Goal: Communication & Community: Answer question/provide support

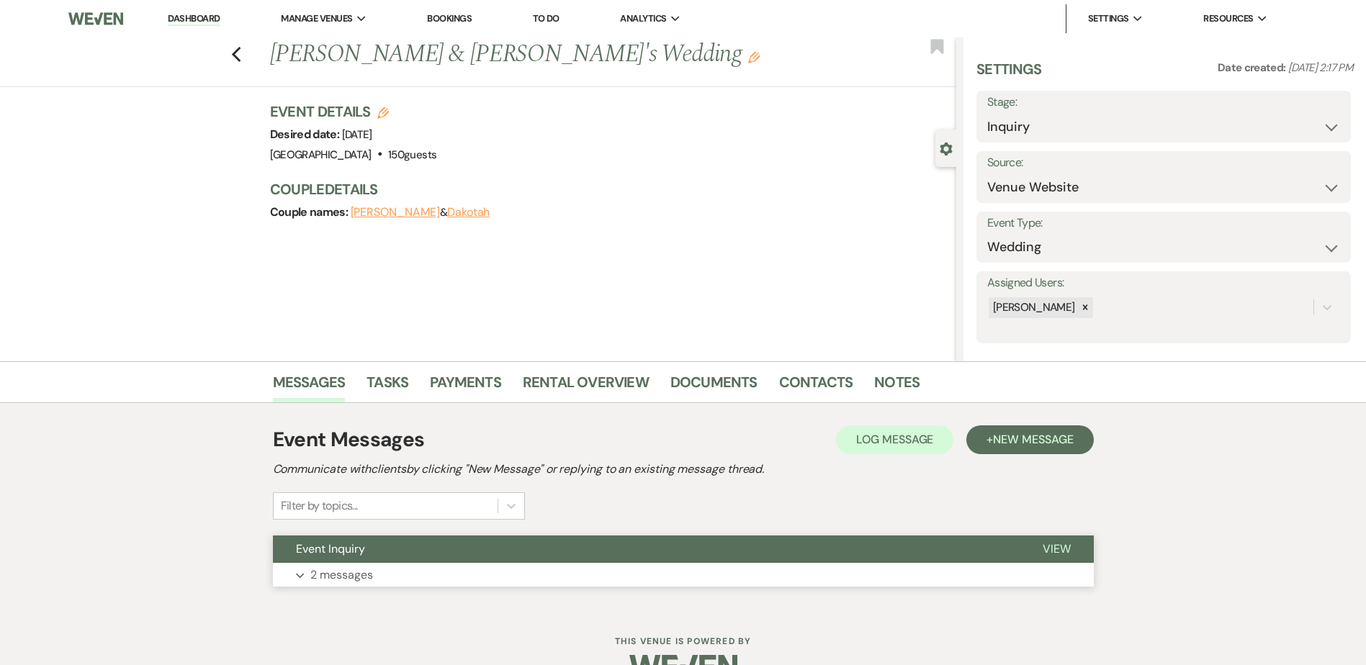
click at [733, 554] on button "Event Inquiry" at bounding box center [646, 549] width 747 height 27
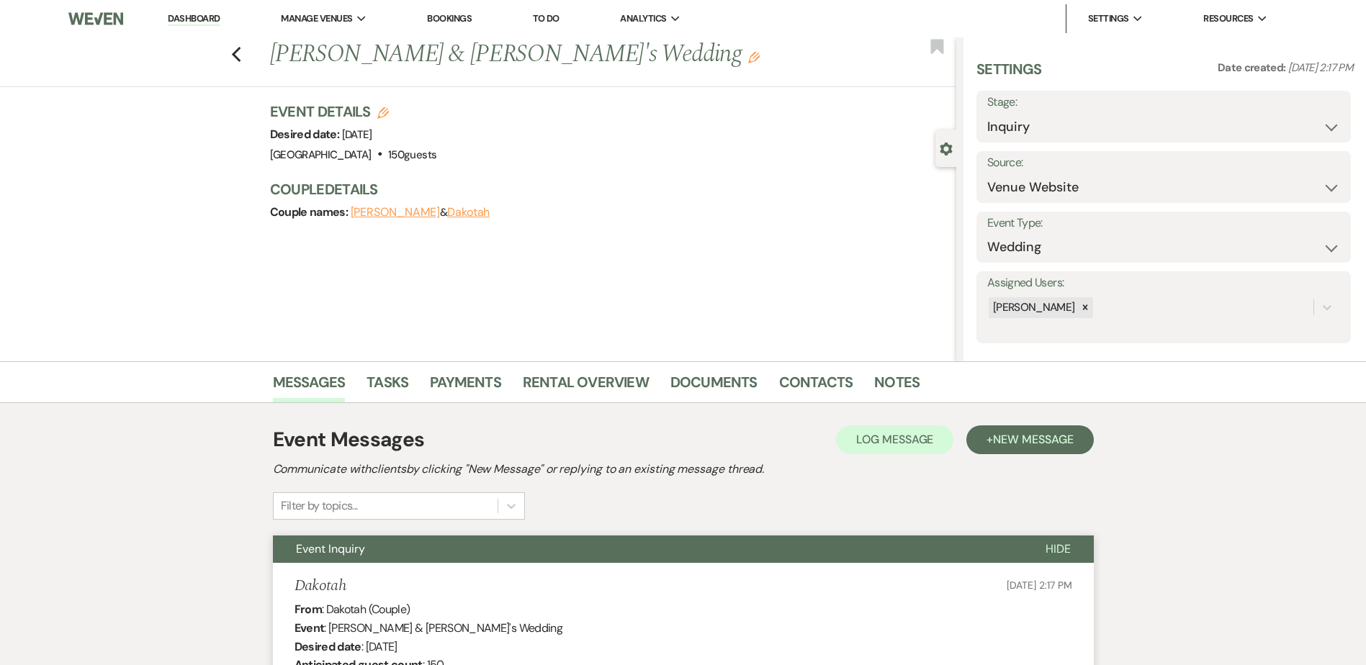
click at [209, 21] on link "Dashboard" at bounding box center [194, 19] width 52 height 14
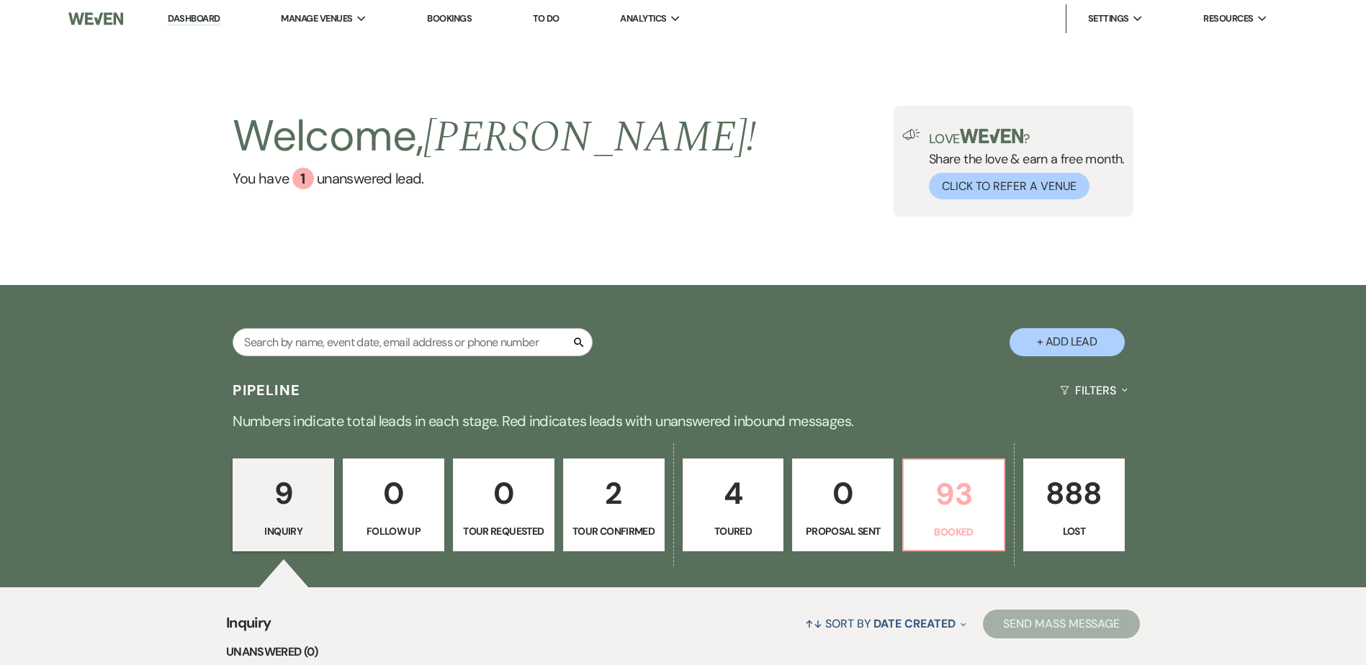
click at [963, 488] on p "93" at bounding box center [953, 494] width 83 height 48
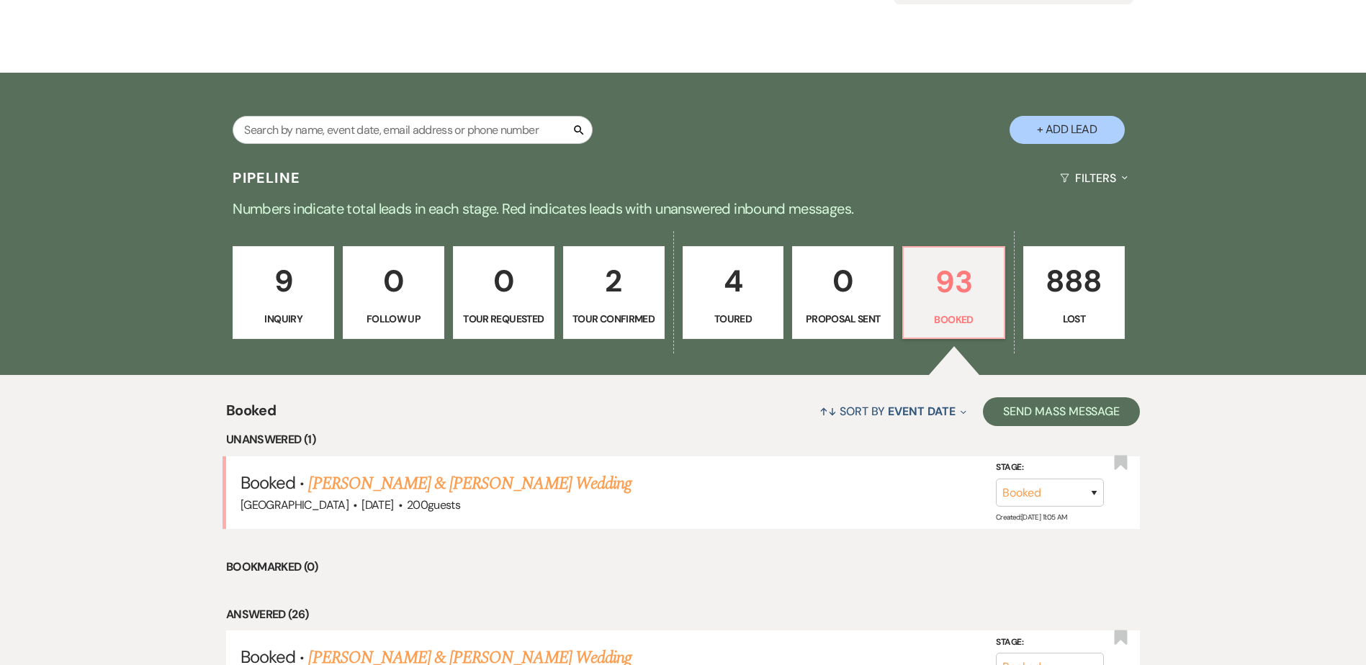
scroll to position [213, 0]
click at [505, 488] on link "[PERSON_NAME] & [PERSON_NAME] Wedding" at bounding box center [469, 483] width 323 height 26
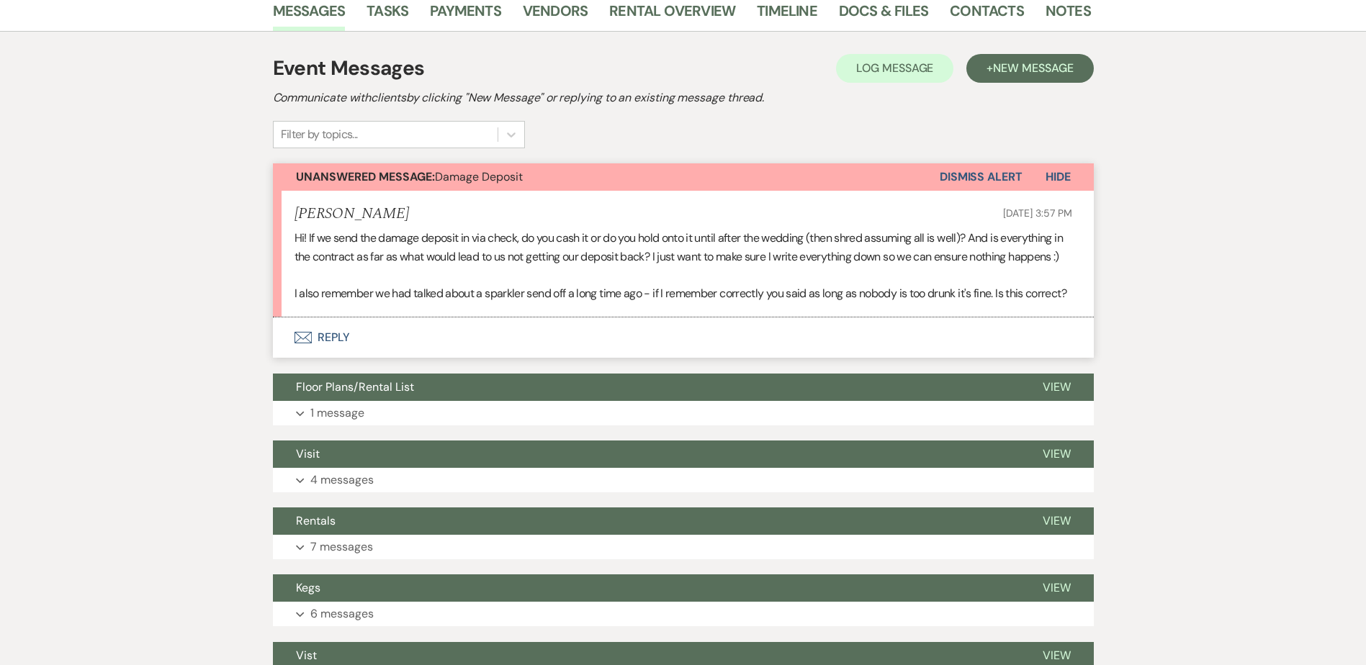
scroll to position [291, 0]
click at [333, 357] on button "Envelope Reply" at bounding box center [683, 337] width 821 height 40
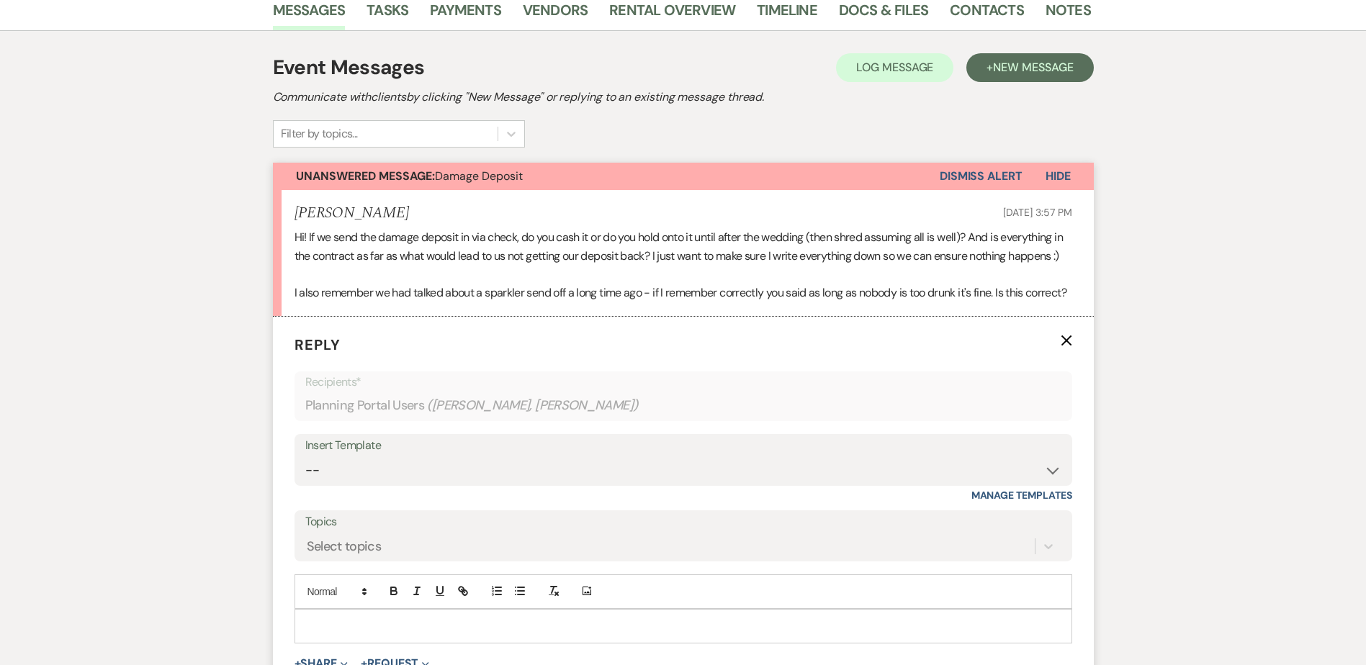
click at [349, 643] on div at bounding box center [683, 626] width 776 height 33
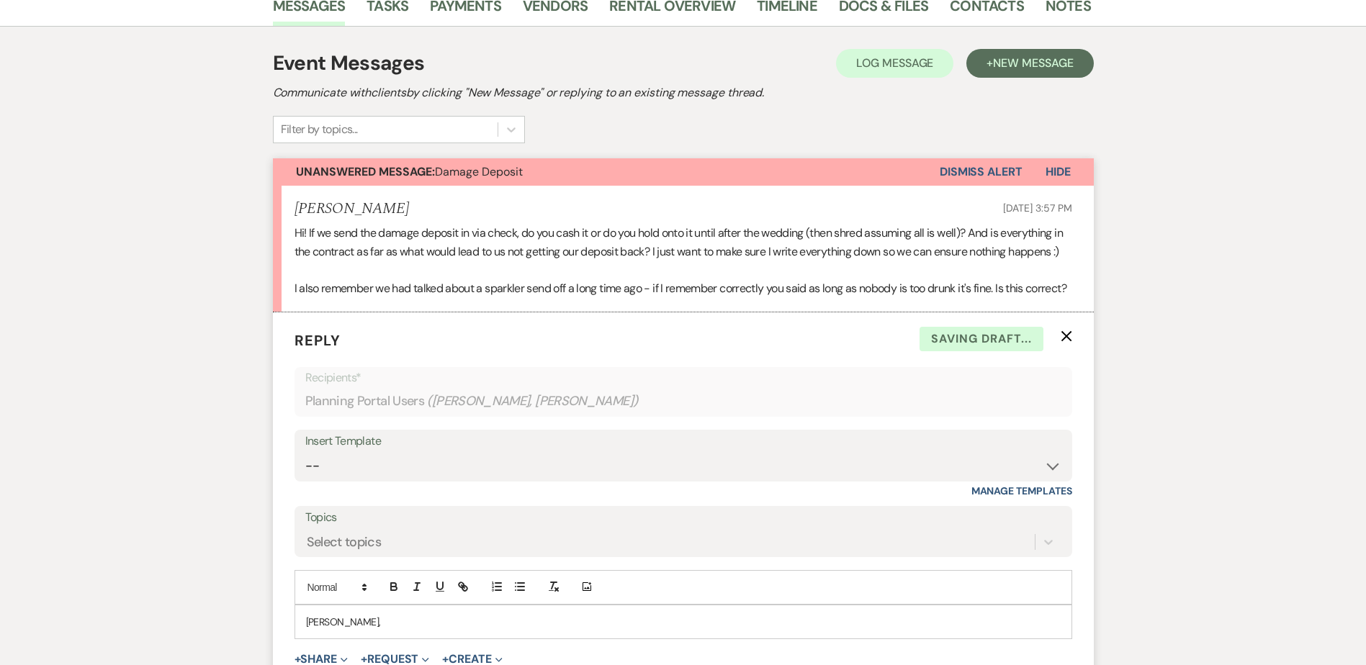
scroll to position [312, 0]
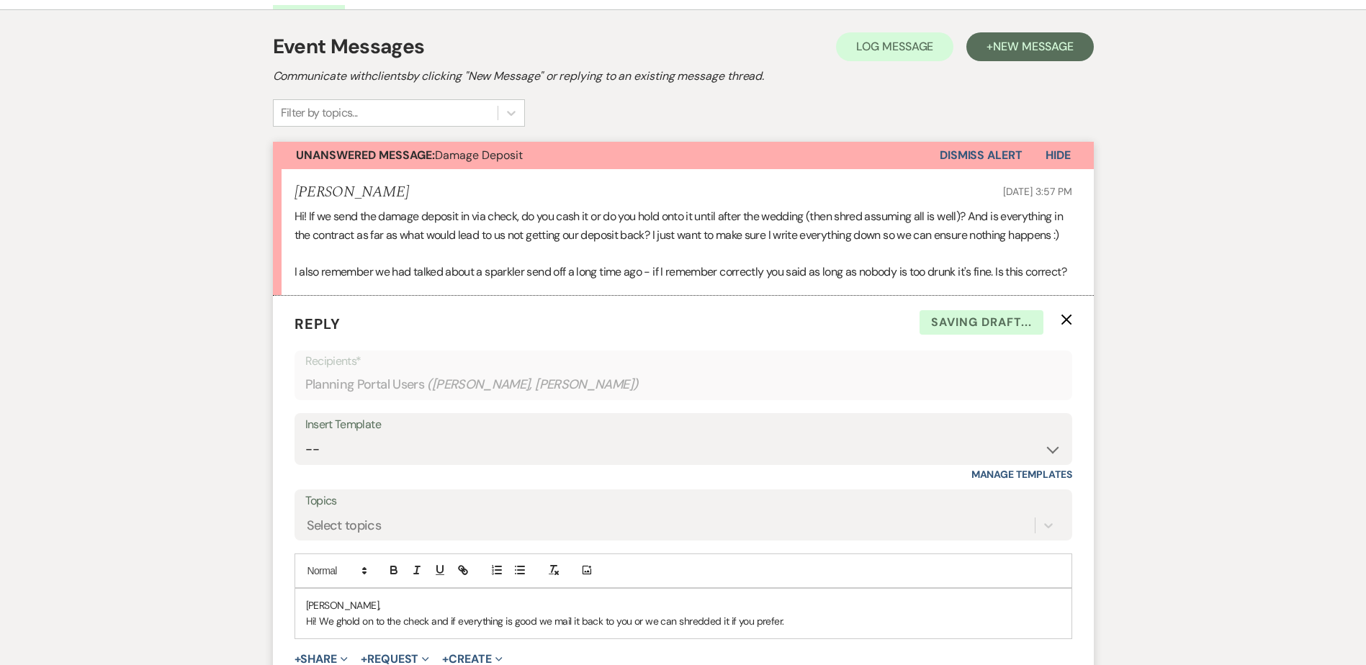
click at [809, 629] on p "Hi! We ghold on to the check and if everything is good we mail it back to you o…" at bounding box center [683, 622] width 755 height 16
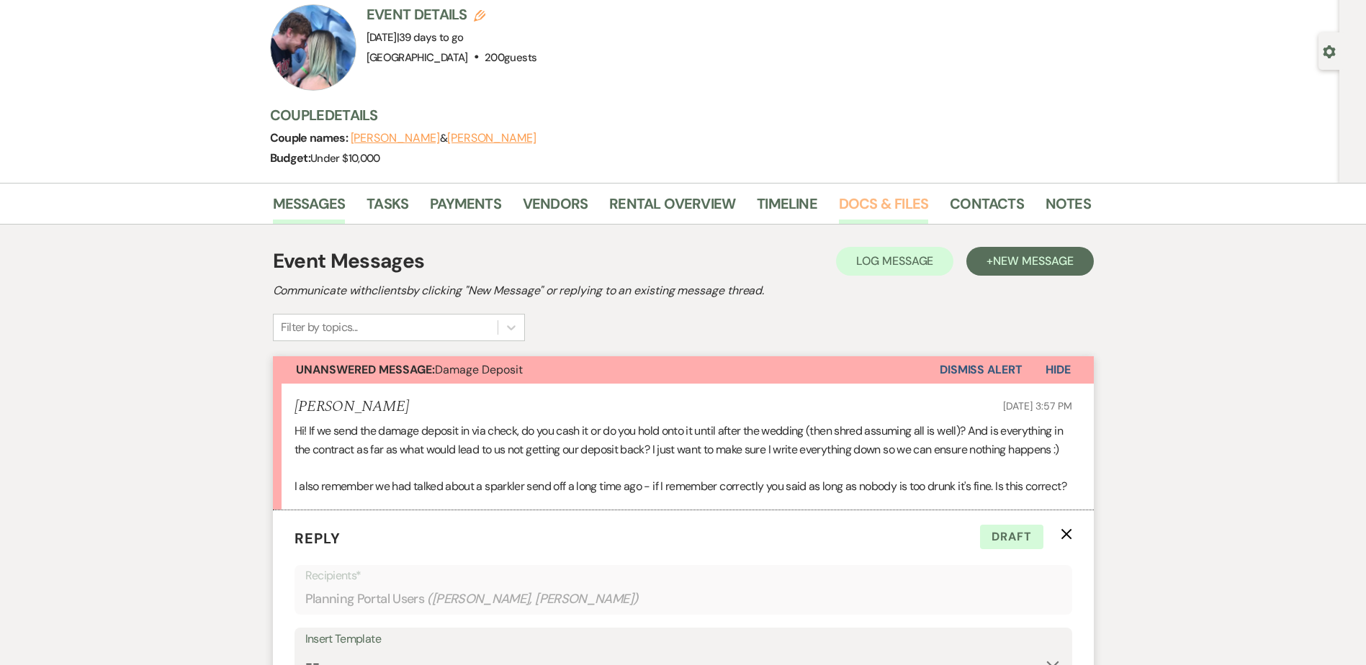
scroll to position [96, 0]
click at [864, 207] on link "Docs & Files" at bounding box center [883, 209] width 89 height 32
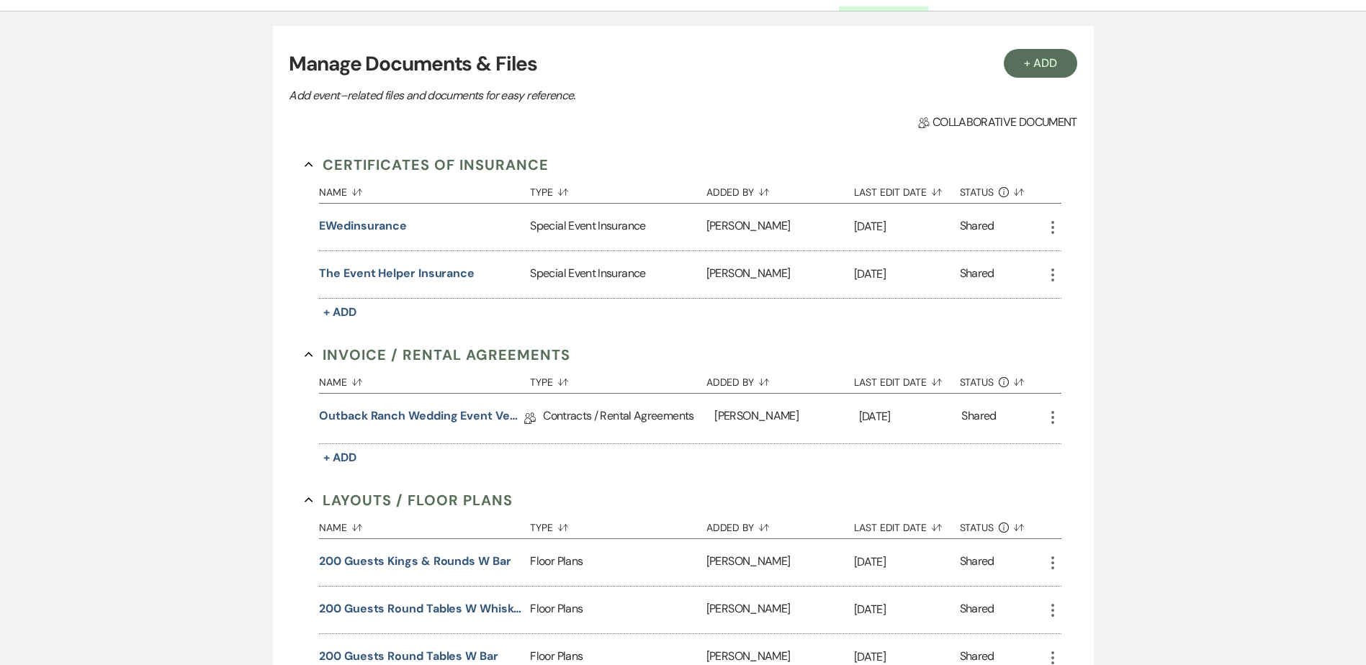
scroll to position [311, 0]
click at [445, 421] on link "Outback Ranch Wedding Event Venue Contract - Weekend" at bounding box center [421, 418] width 205 height 22
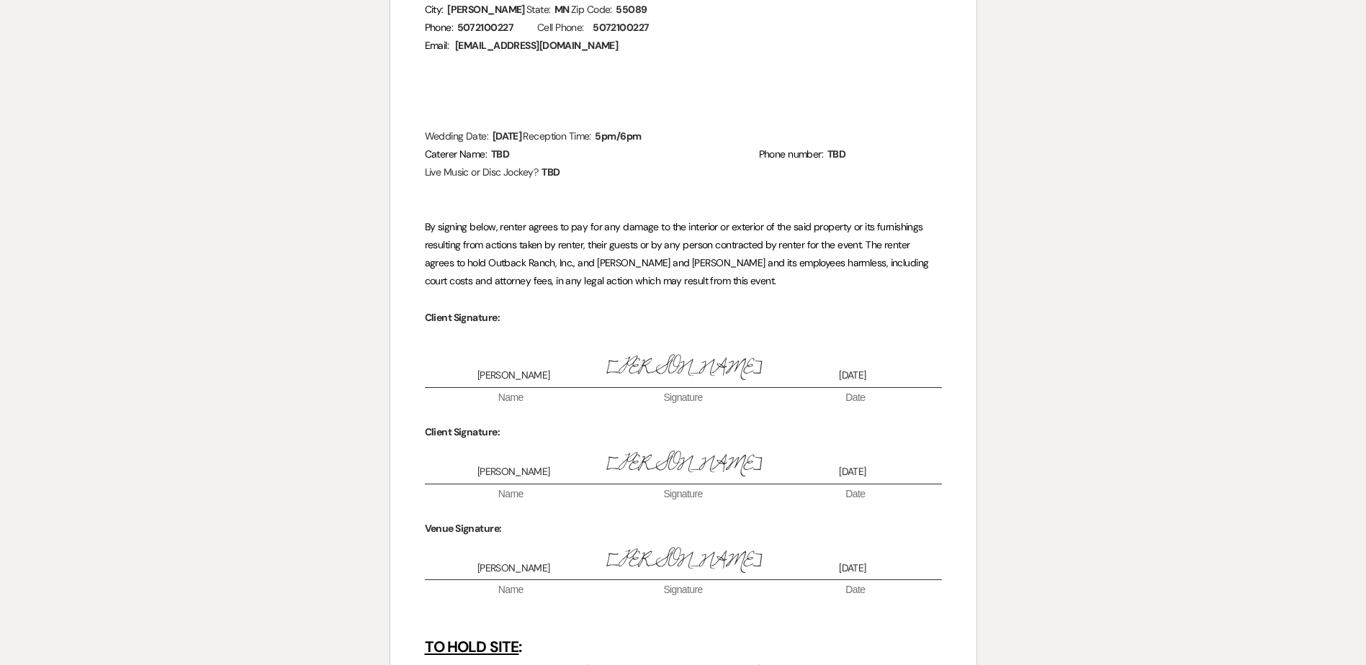
scroll to position [4390, 0]
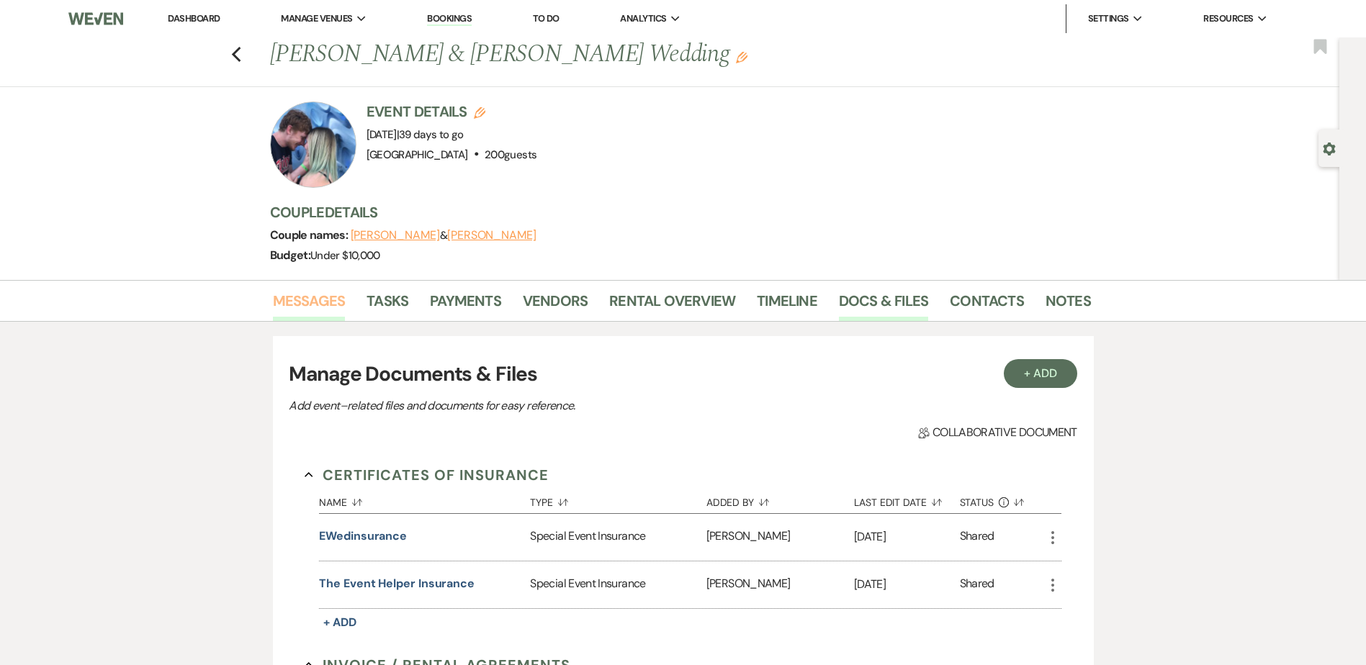
click at [318, 302] on link "Messages" at bounding box center [309, 305] width 73 height 32
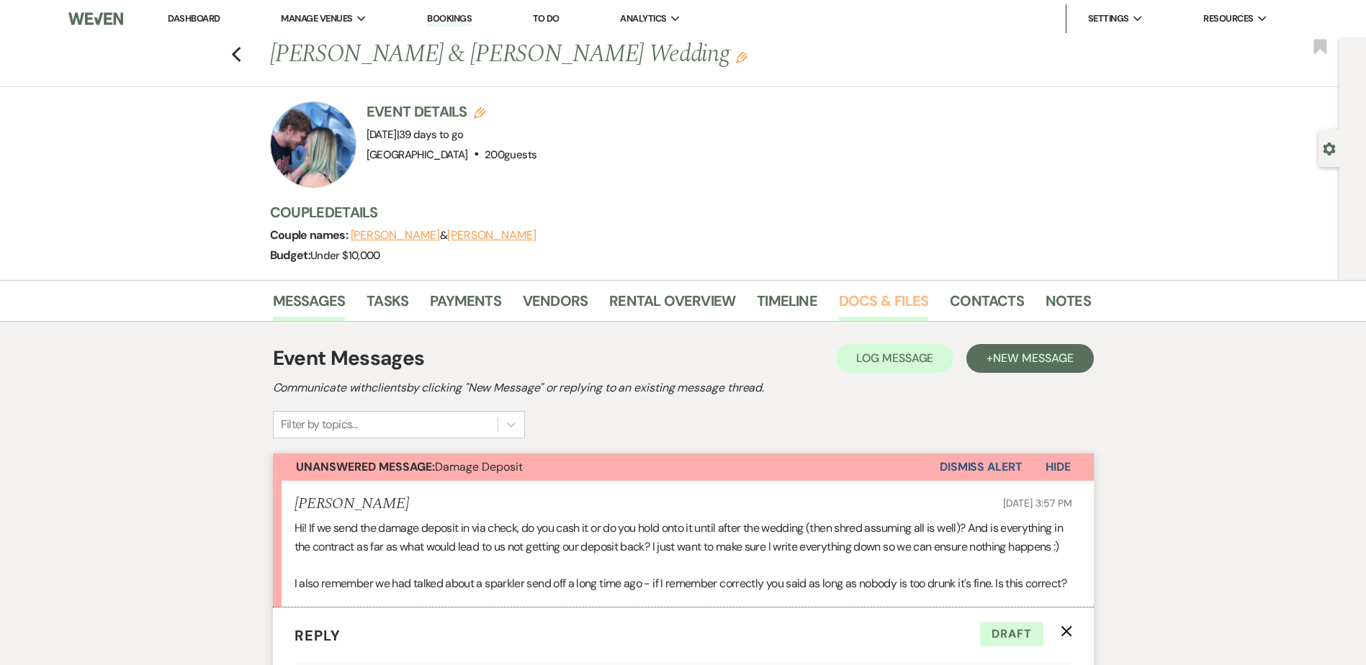
click at [864, 296] on link "Docs & Files" at bounding box center [883, 305] width 89 height 32
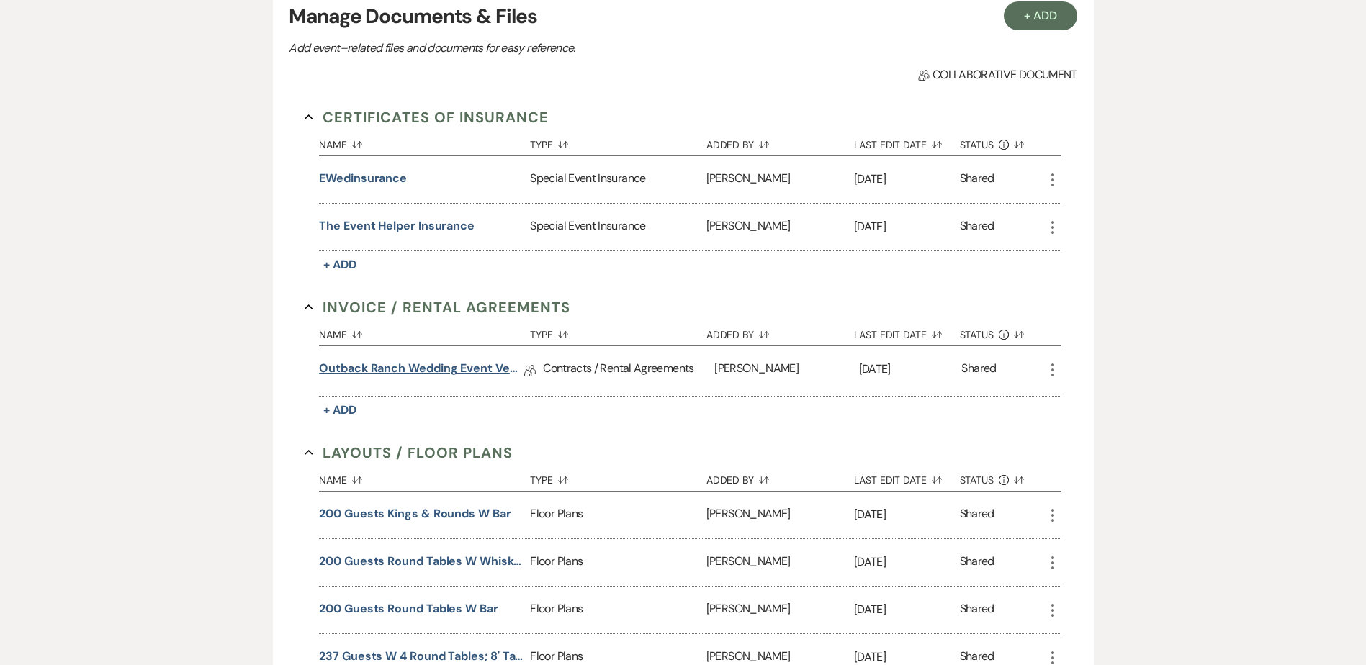
scroll to position [359, 0]
click at [490, 372] on link "Outback Ranch Wedding Event Venue Contract - Weekend" at bounding box center [421, 370] width 205 height 22
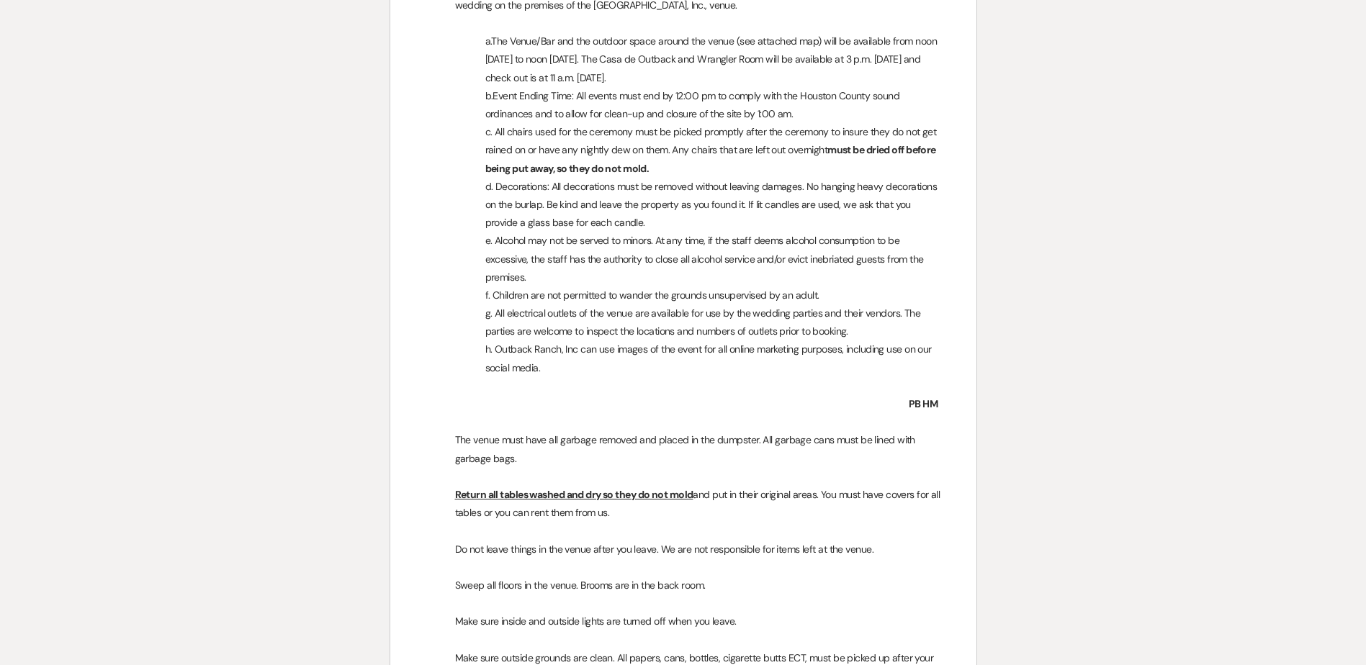
scroll to position [3025, 0]
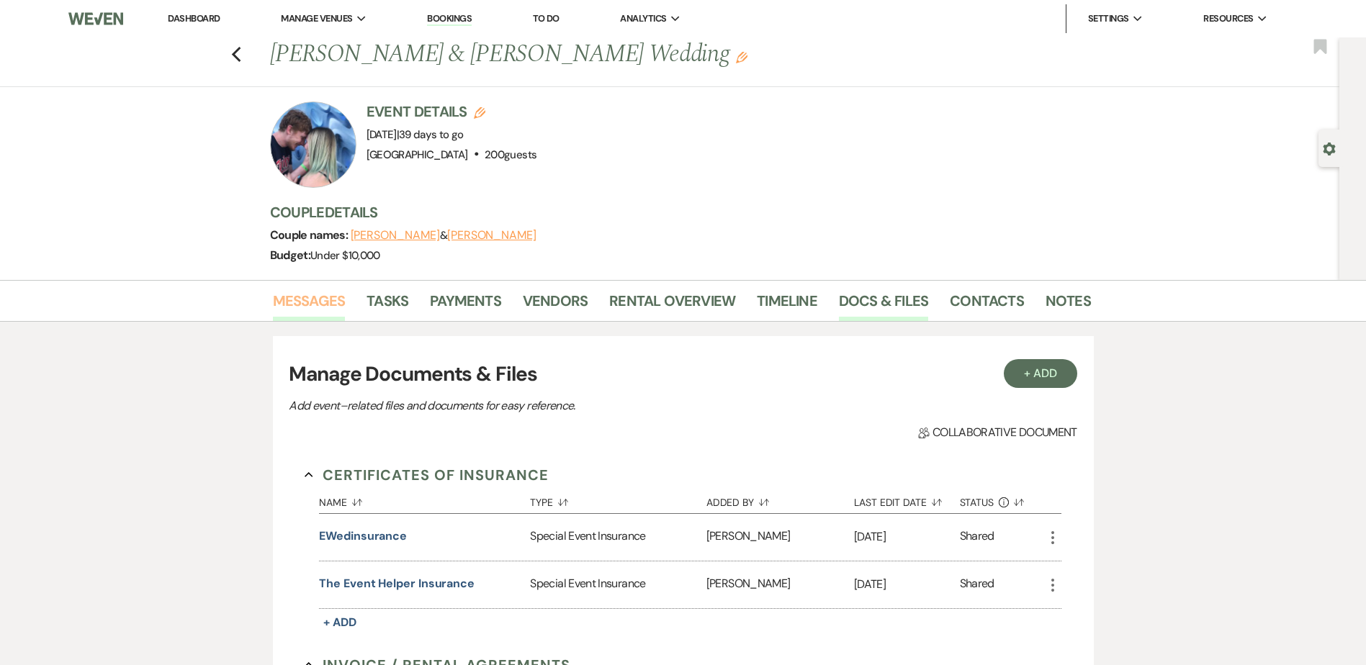
click at [306, 301] on link "Messages" at bounding box center [309, 305] width 73 height 32
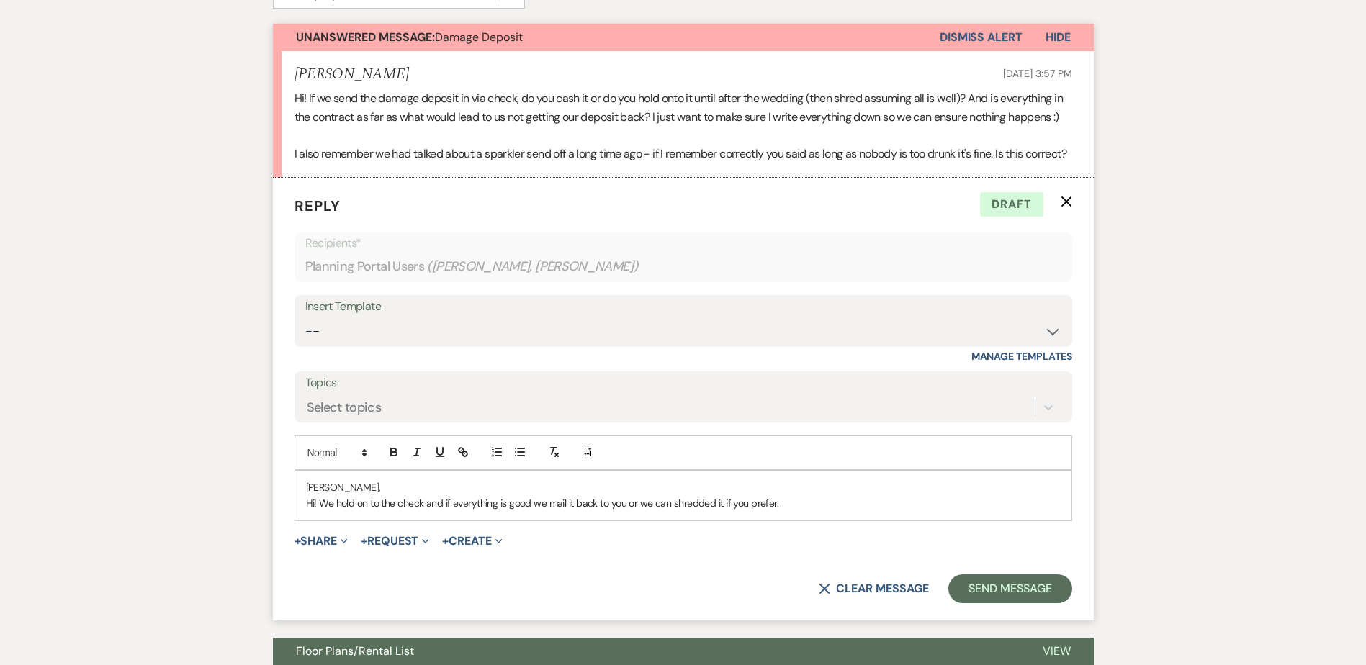
scroll to position [431, 0]
click at [812, 511] on p "Hi! We hold on to the check and if everything is good we mail it back to you or…" at bounding box center [683, 503] width 755 height 16
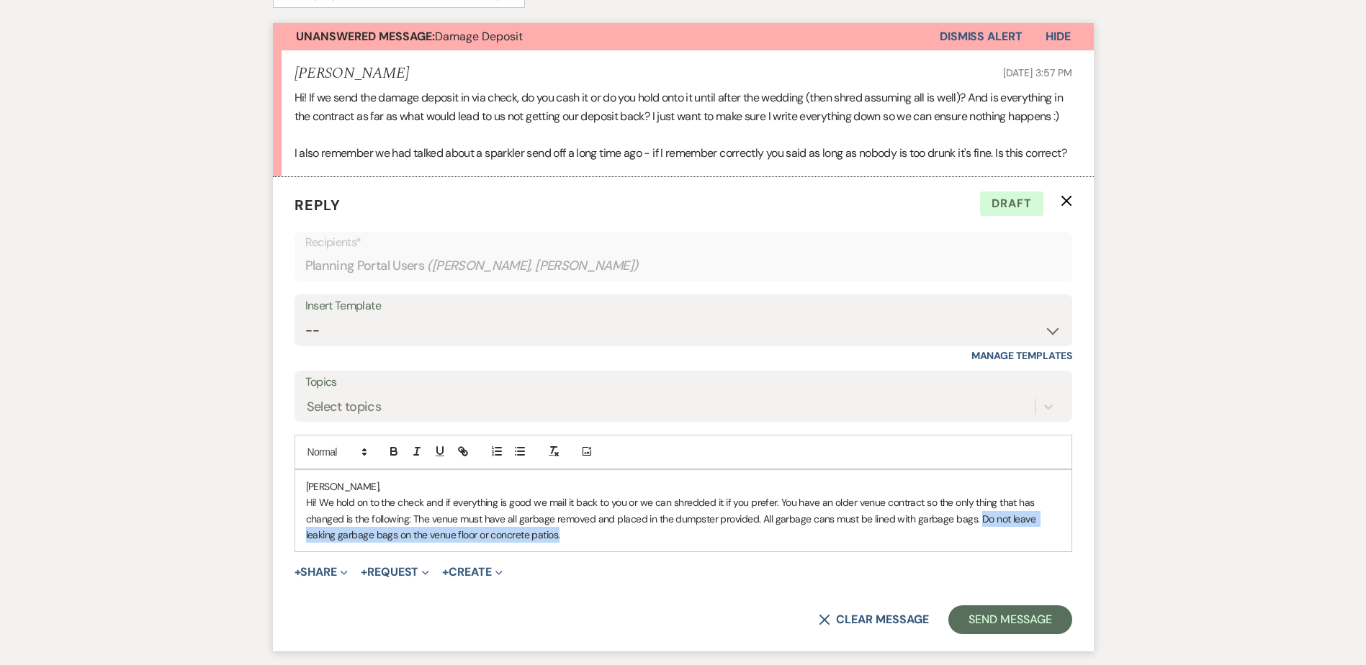
drag, startPoint x: 974, startPoint y: 558, endPoint x: 975, endPoint y: 567, distance: 9.4
click at [976, 543] on p "Hi! We hold on to the check and if everything is good we mail it back to you or…" at bounding box center [683, 519] width 755 height 48
click at [439, 458] on icon "button" at bounding box center [440, 451] width 13 height 13
click at [552, 552] on div "Hailley, Hi! We hold on to the check and if everything is good we mail it back …" at bounding box center [683, 511] width 776 height 82
click at [554, 543] on p "Hi! We hold on to the check and if everything is good we mail it back to you or…" at bounding box center [683, 519] width 755 height 48
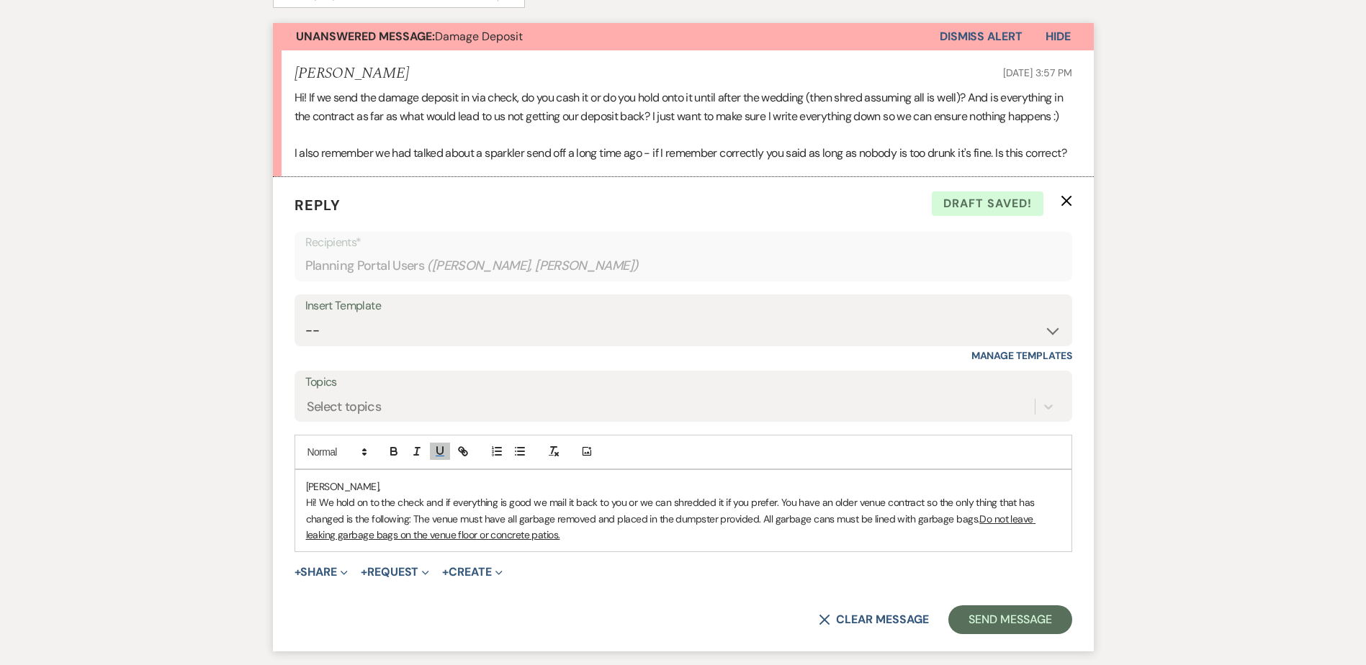
click at [548, 543] on p "Hi! We hold on to the check and if everything is good we mail it back to you or…" at bounding box center [683, 519] width 755 height 48
click at [575, 543] on p "Hi! We hold on to the check and if everything is good we mail it back to you or…" at bounding box center [683, 519] width 755 height 48
click at [779, 538] on p "Hi! We hold on to the check and if everything is good we mail it back to you or…" at bounding box center [683, 519] width 755 height 48
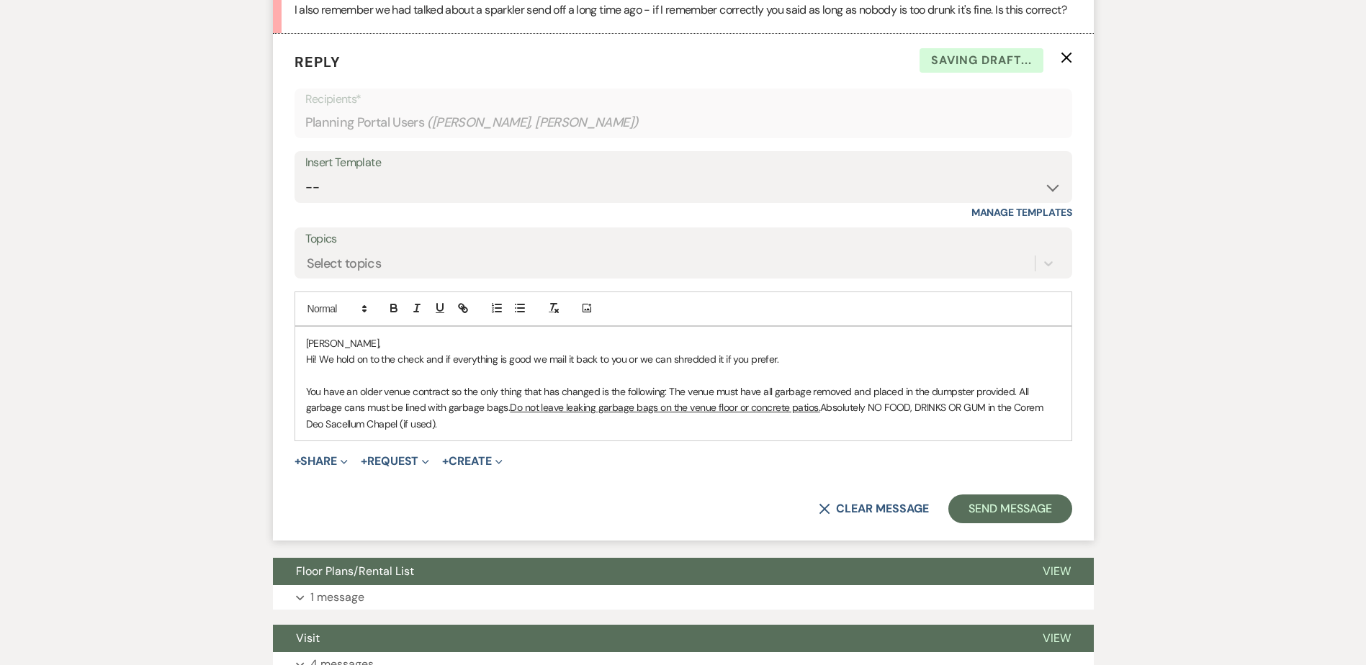
scroll to position [575, 0]
click at [519, 431] on p "You have an older venue contract so the only thing that has changed is the foll…" at bounding box center [683, 407] width 755 height 48
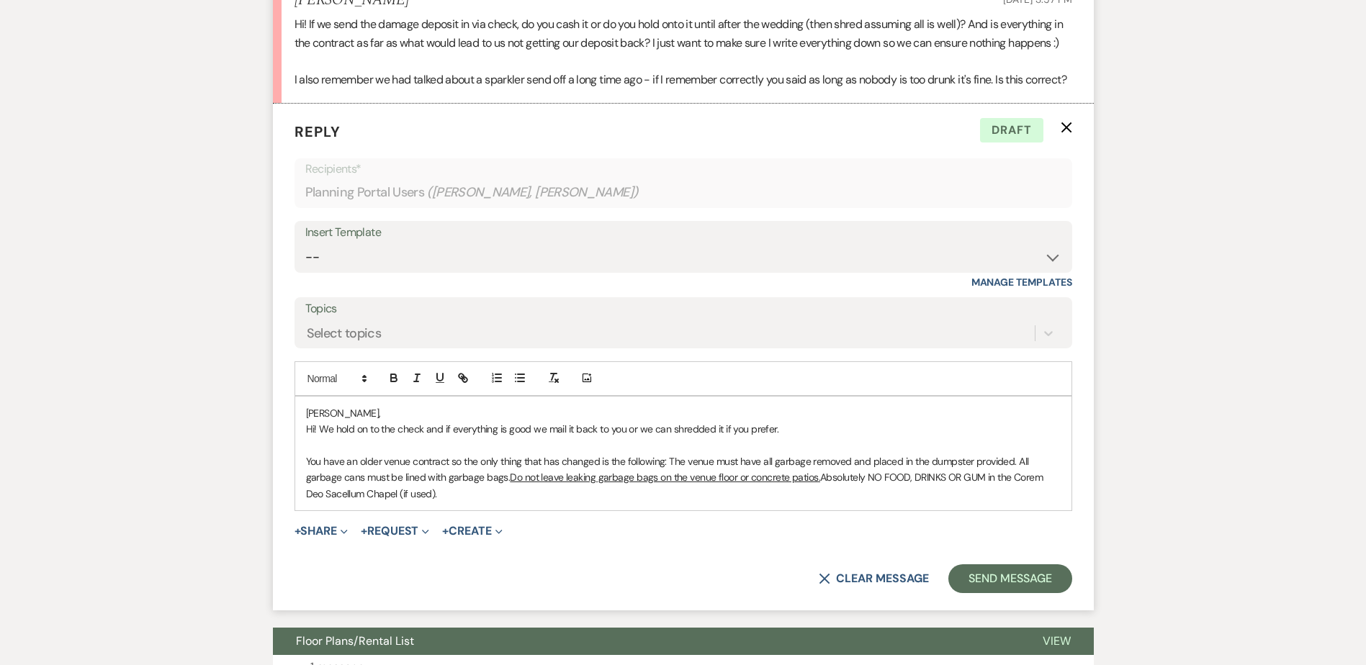
scroll to position [503, 0]
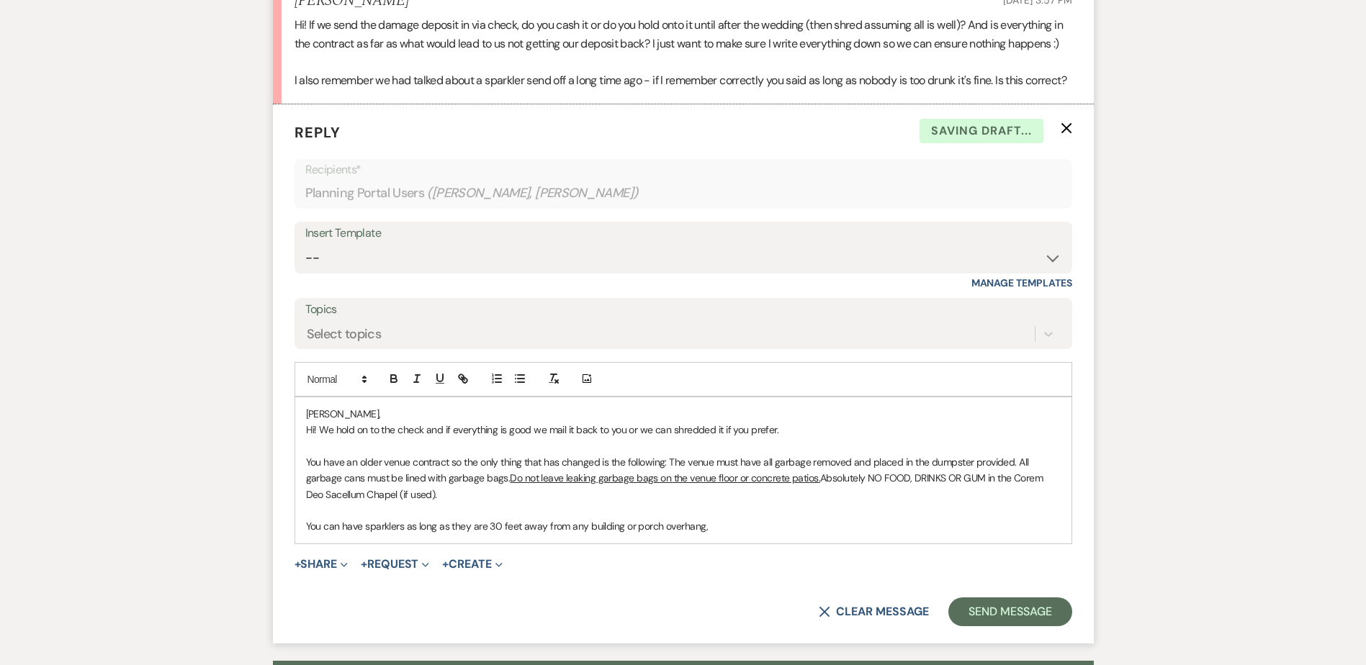
click at [736, 534] on p "You can have sparklers as long as they are 30 feet away from any building or po…" at bounding box center [683, 526] width 755 height 16
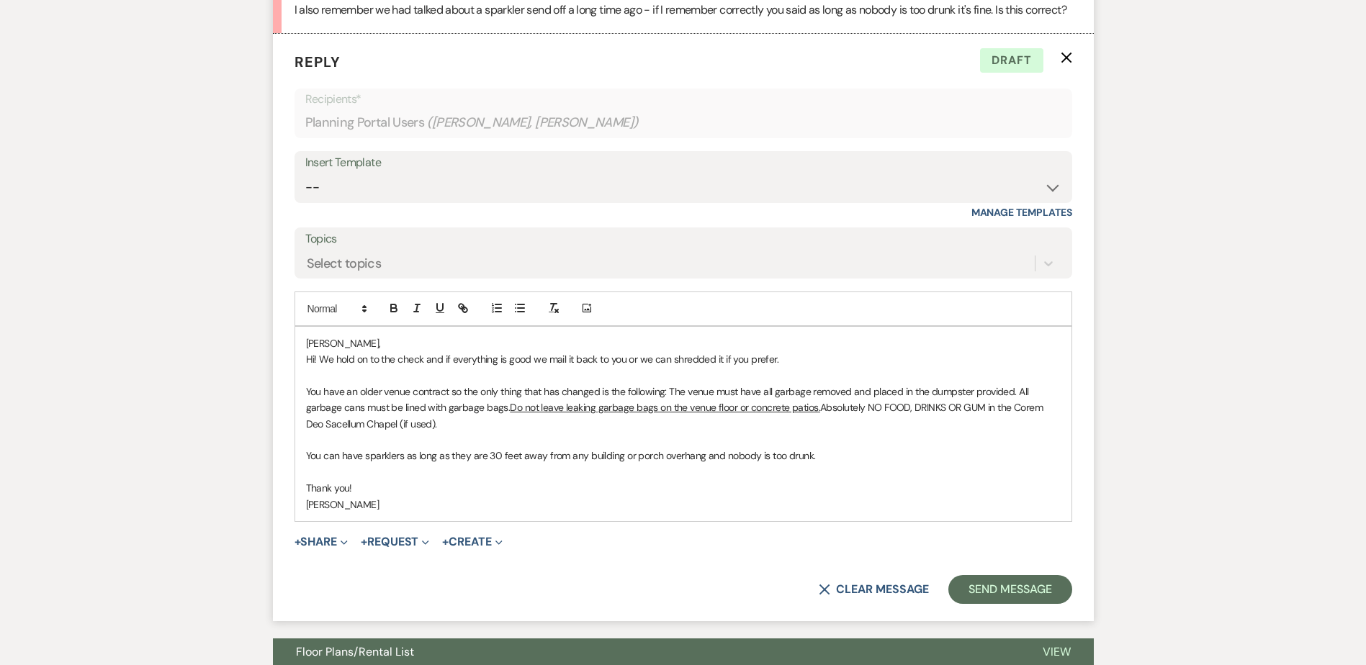
scroll to position [575, 0]
click at [1005, 603] on button "Send Message" at bounding box center [1009, 589] width 123 height 29
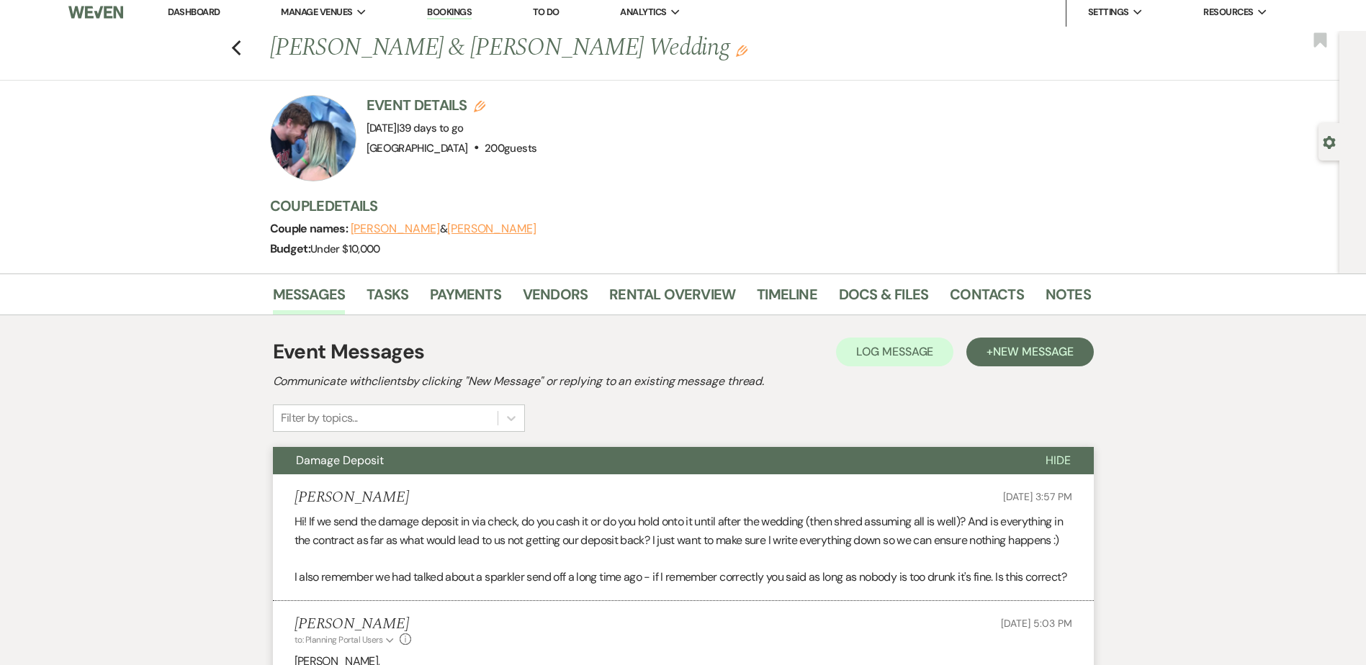
scroll to position [0, 0]
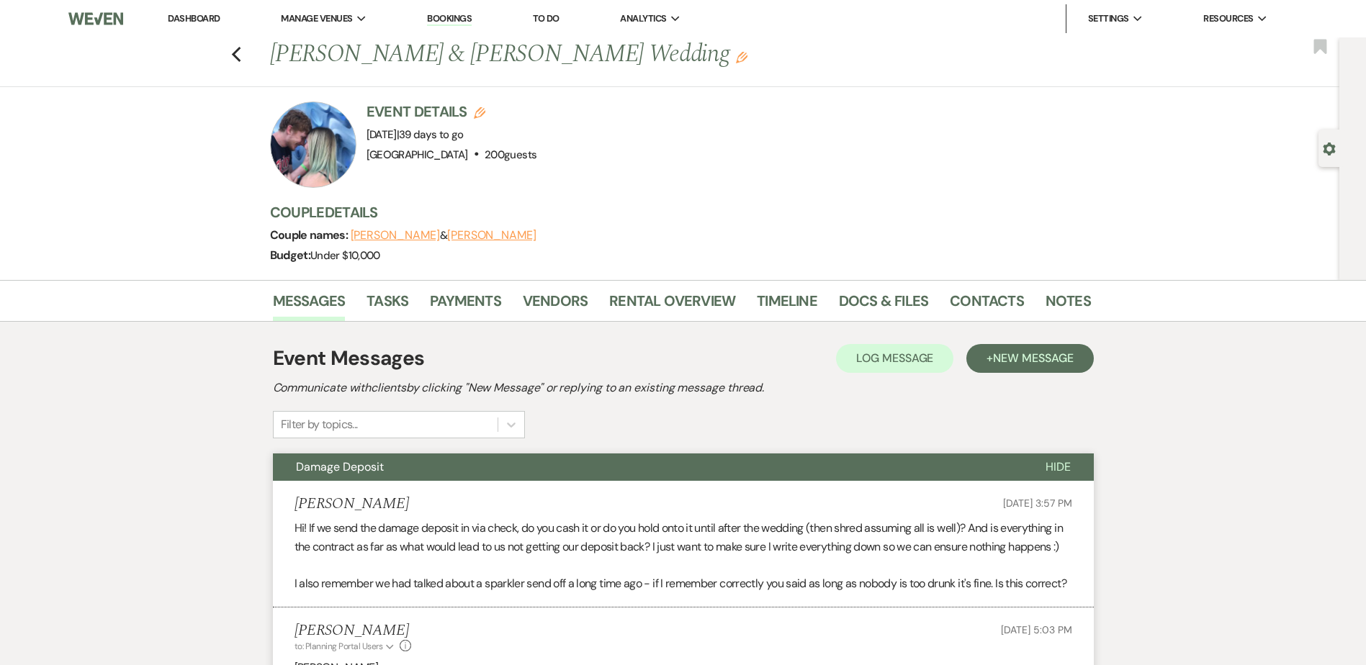
click at [415, 459] on button "Damage Deposit" at bounding box center [648, 467] width 750 height 27
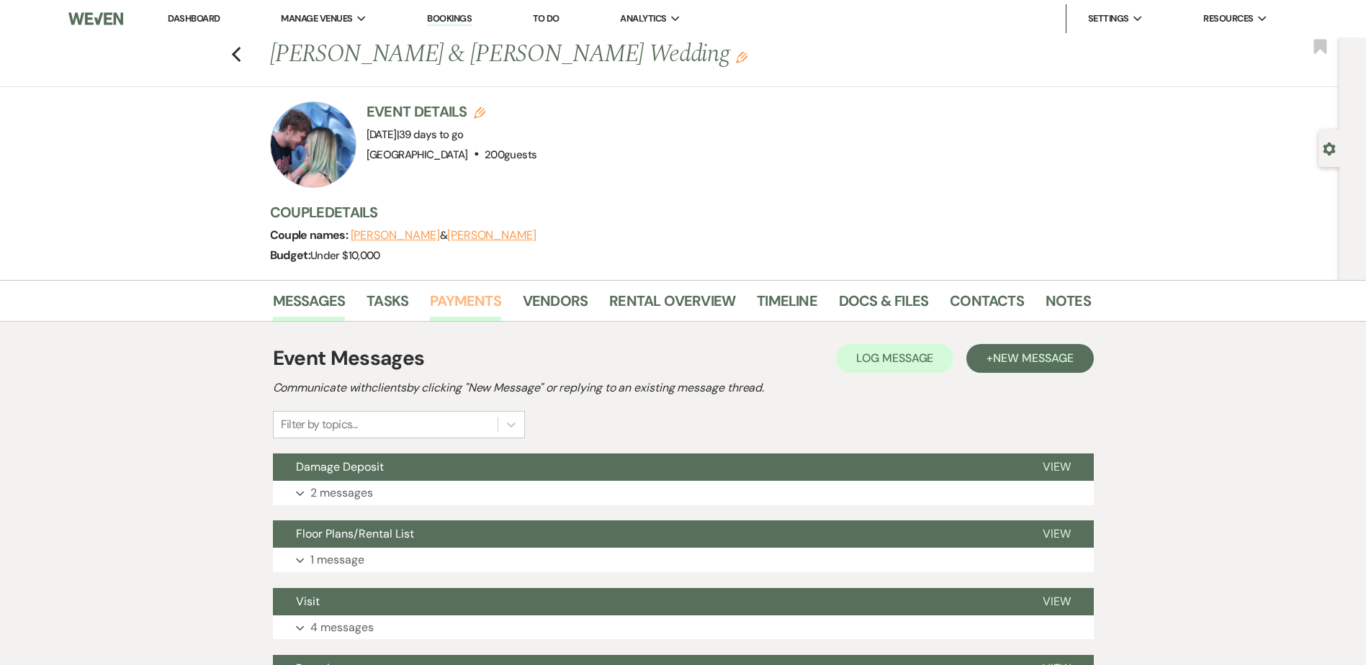
click at [484, 305] on link "Payments" at bounding box center [465, 305] width 71 height 32
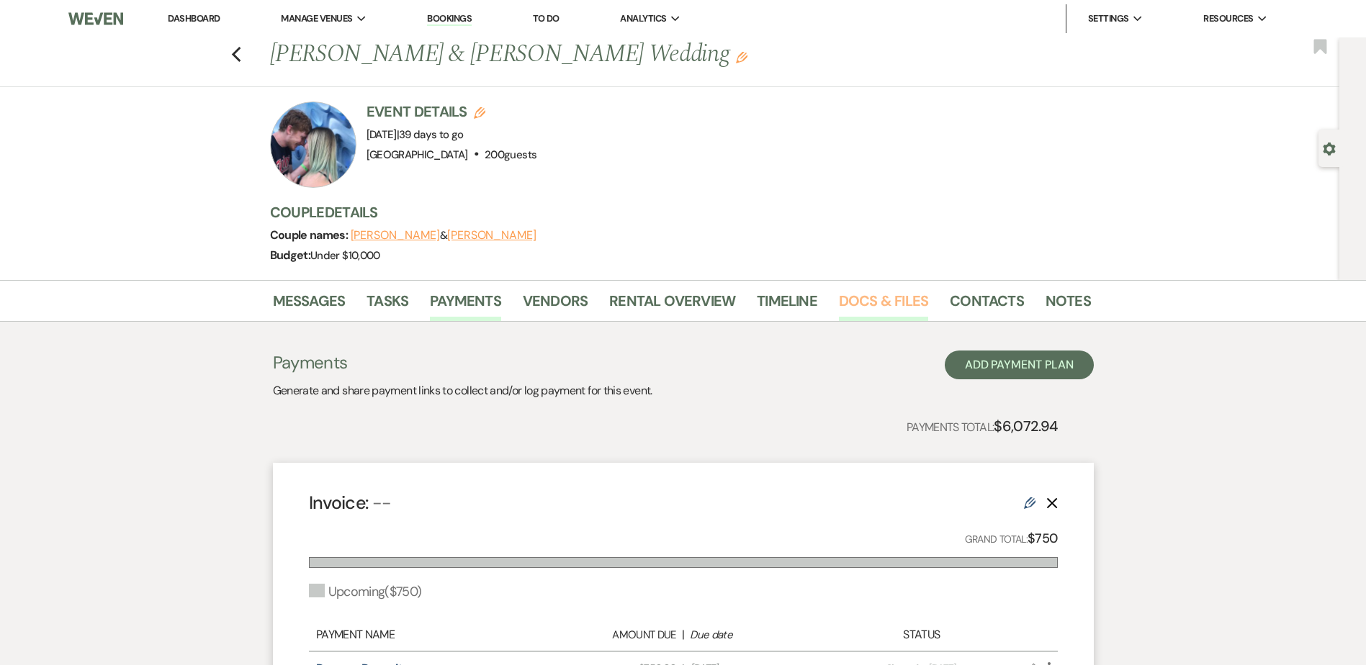
click at [892, 297] on link "Docs & Files" at bounding box center [883, 305] width 89 height 32
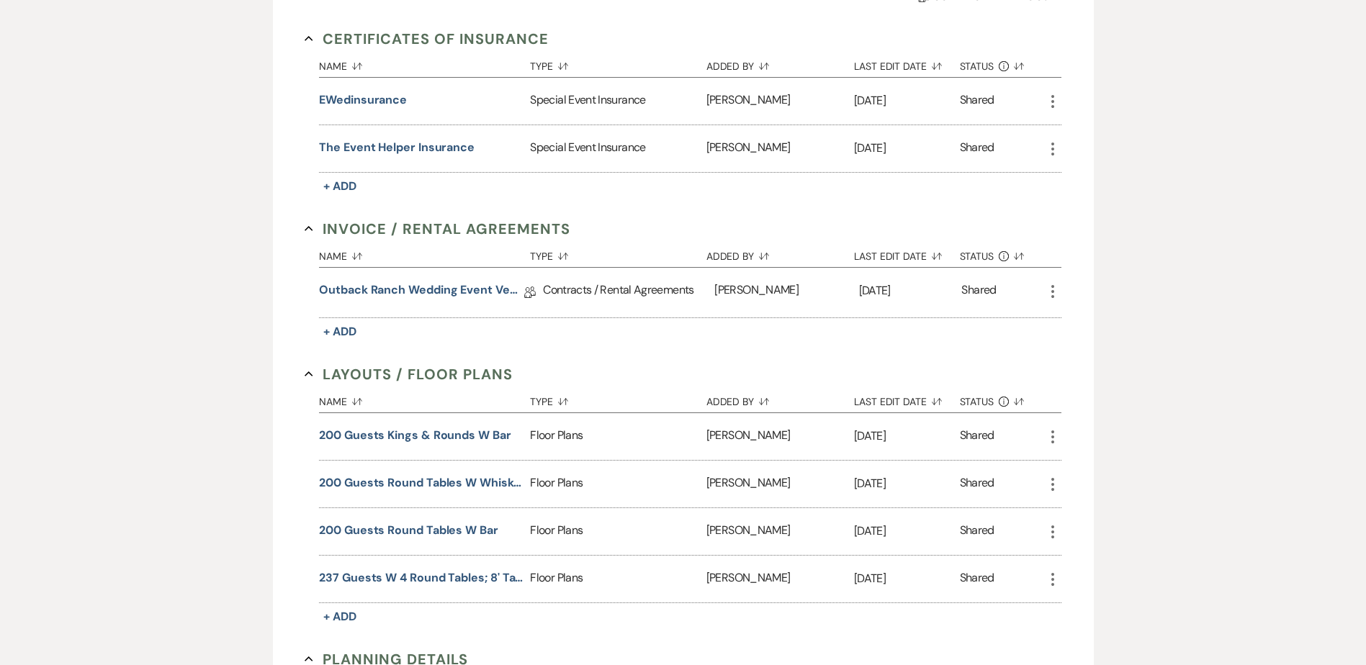
click at [408, 274] on div "Outback Ranch Wedding Event Venue Contract - Weekend Collab Doc" at bounding box center [431, 293] width 224 height 50
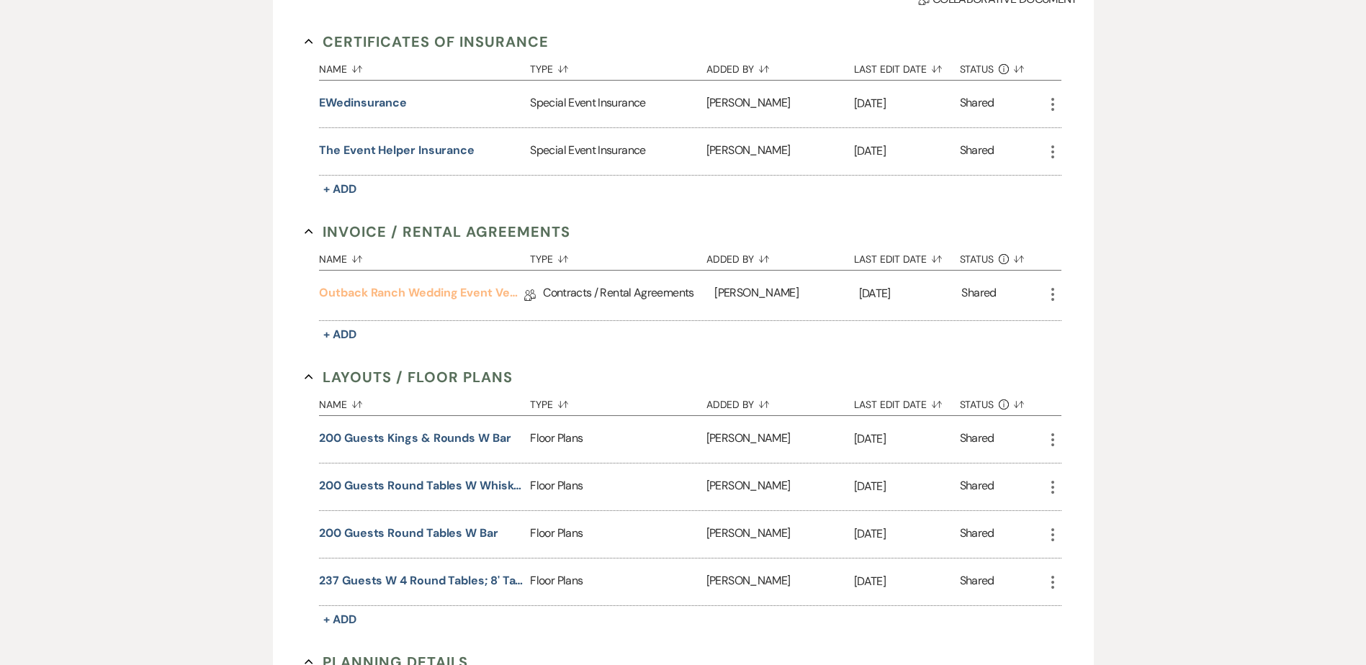
scroll to position [433, 0]
click at [418, 298] on link "Outback Ranch Wedding Event Venue Contract - Weekend" at bounding box center [421, 296] width 205 height 22
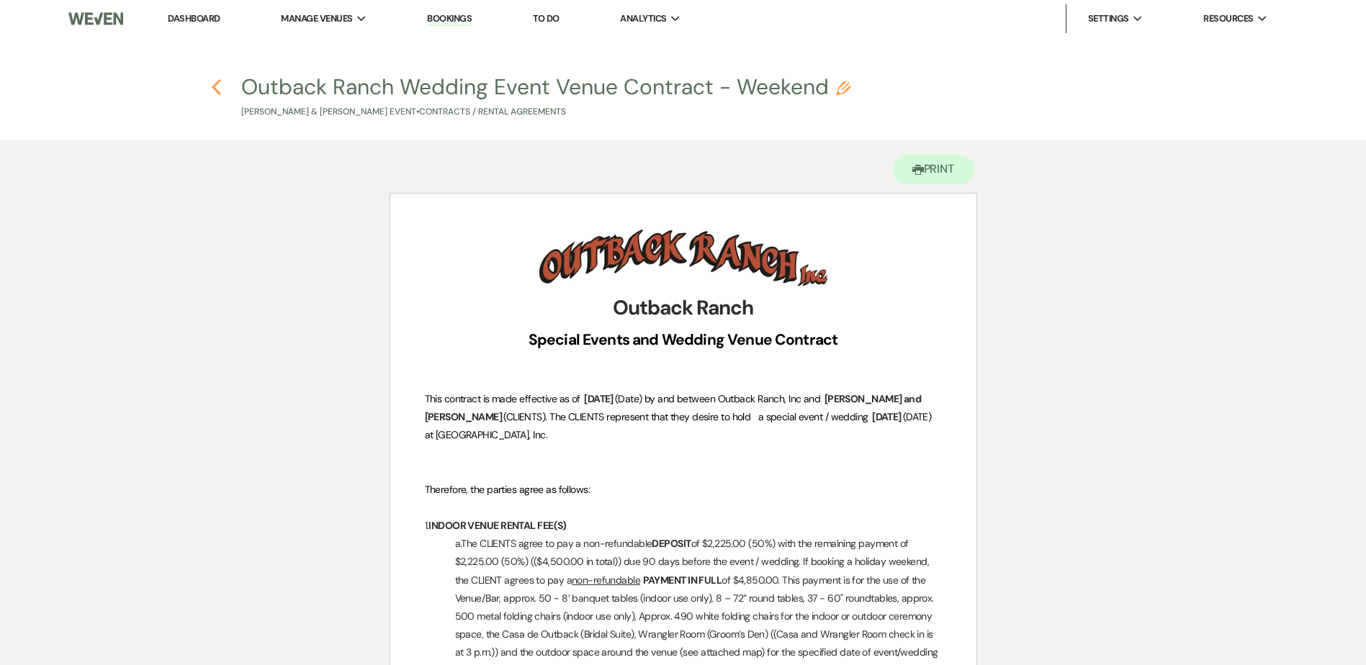
click at [215, 93] on icon "Previous" at bounding box center [216, 86] width 11 height 17
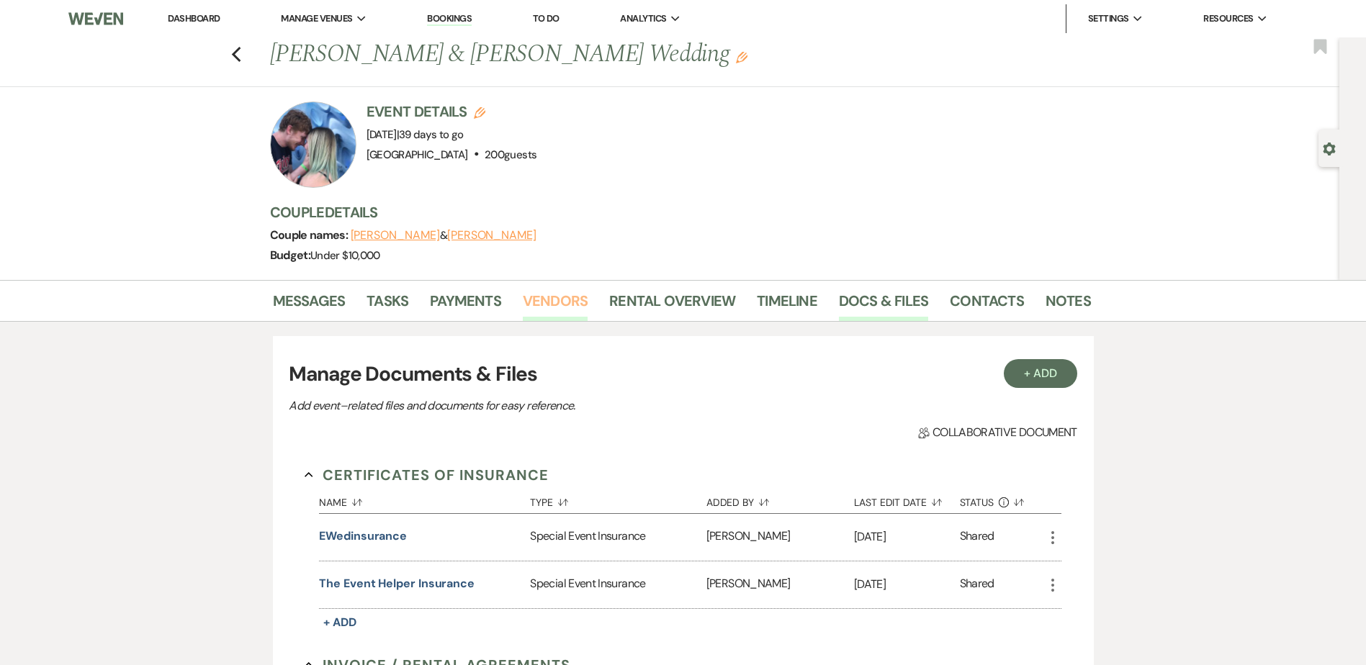
click at [556, 305] on link "Vendors" at bounding box center [555, 305] width 65 height 32
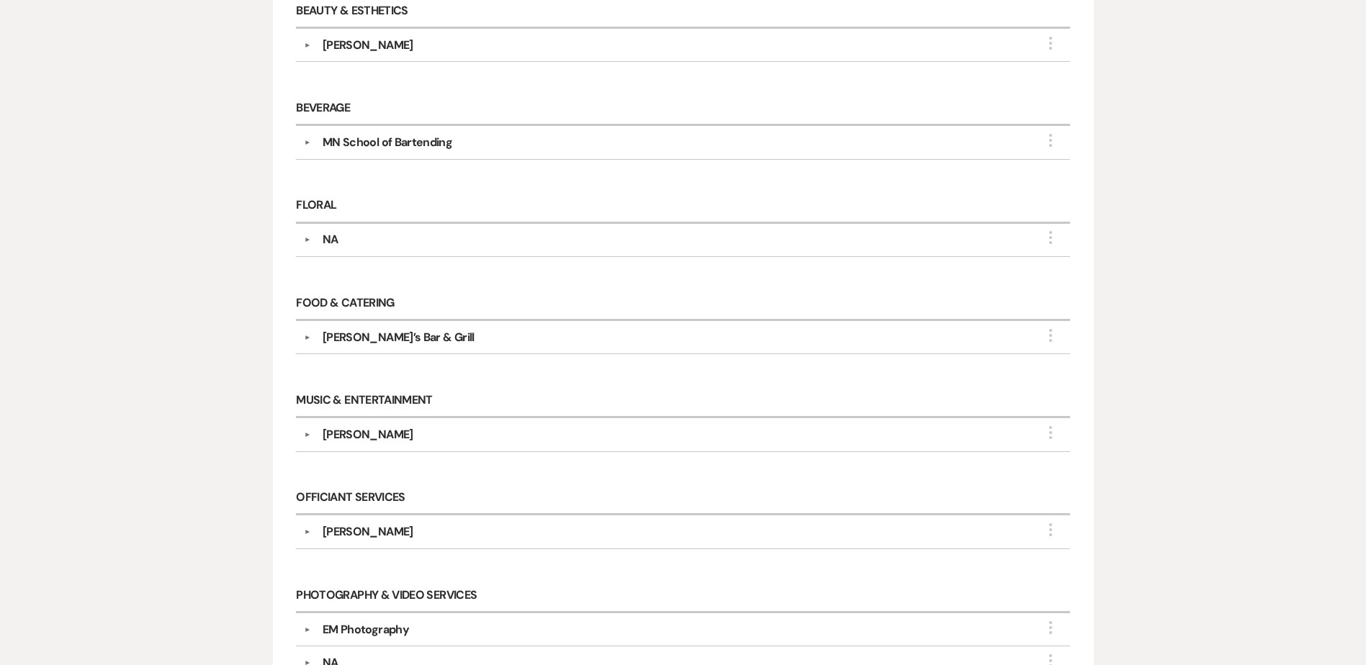
click at [400, 428] on div "[PERSON_NAME]" at bounding box center [368, 434] width 91 height 17
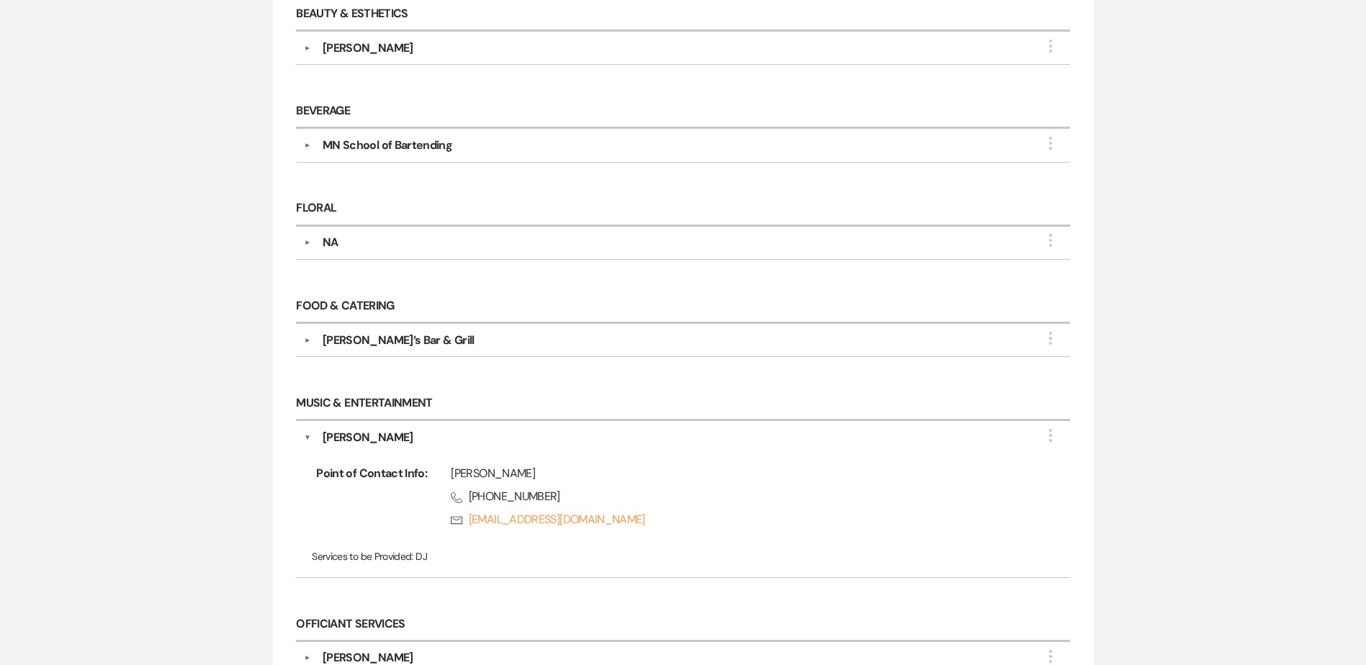
click at [399, 431] on div "[PERSON_NAME]" at bounding box center [368, 437] width 91 height 17
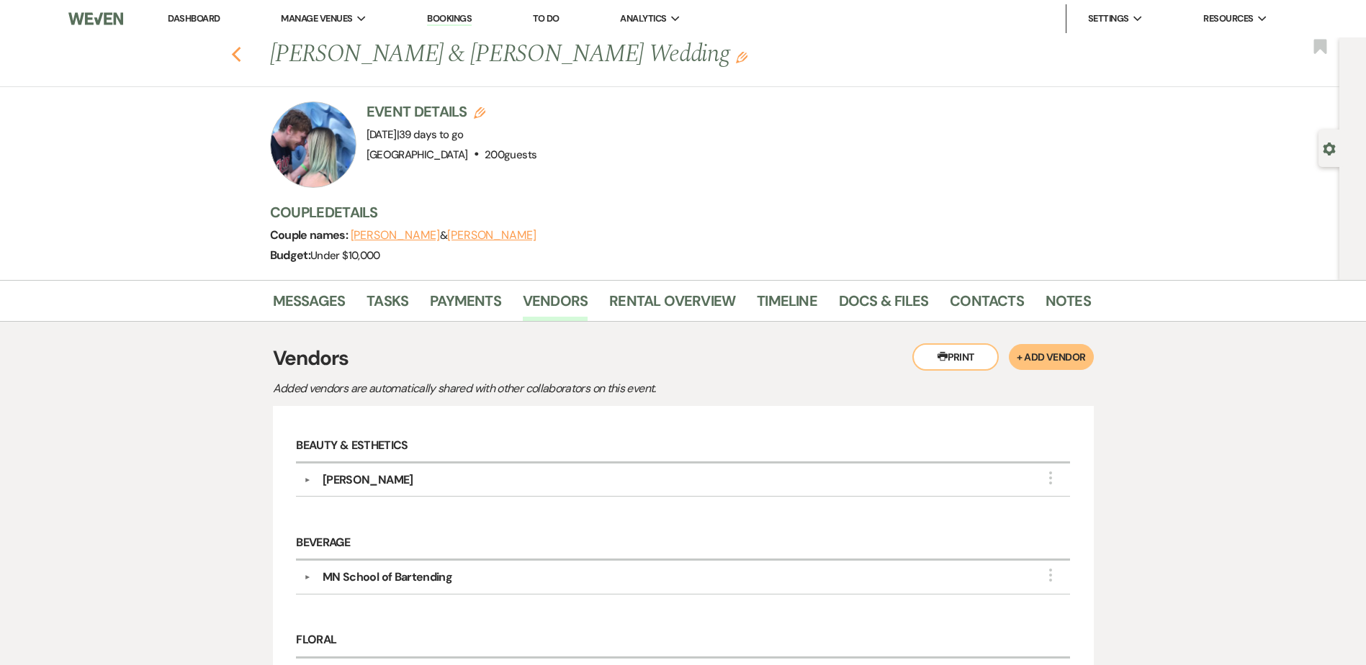
click at [238, 51] on icon "Previous" at bounding box center [236, 54] width 11 height 17
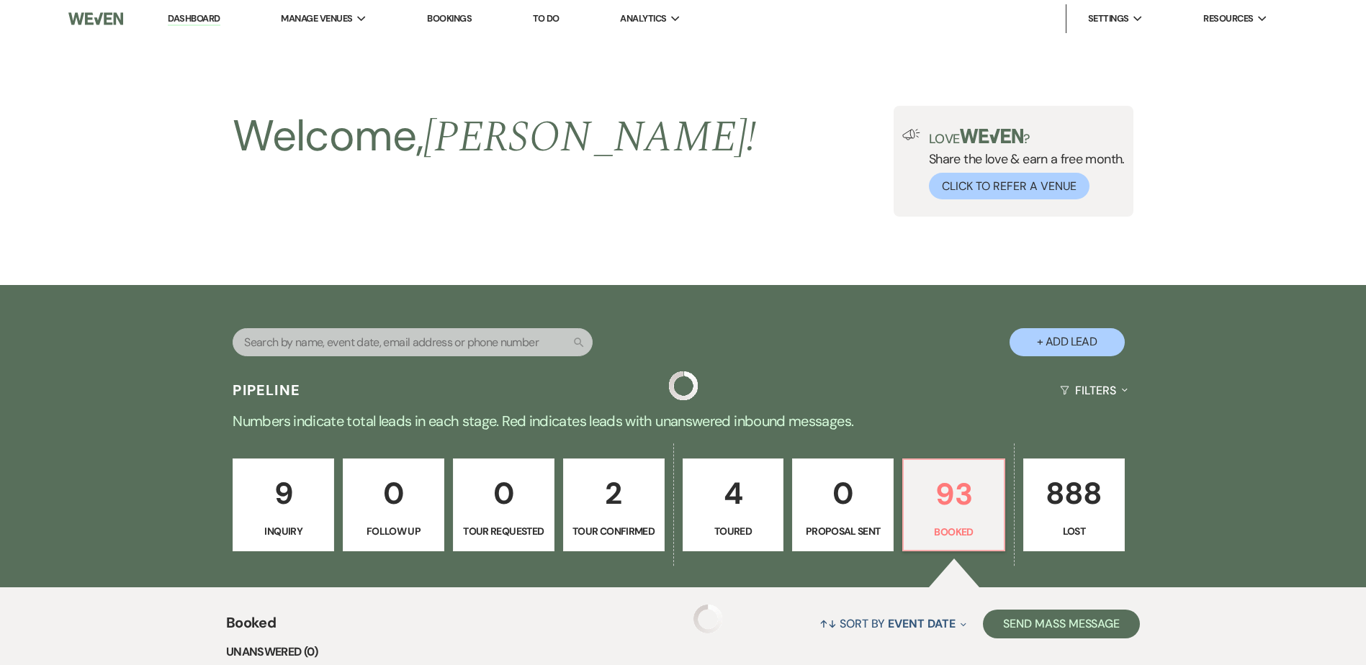
scroll to position [213, 0]
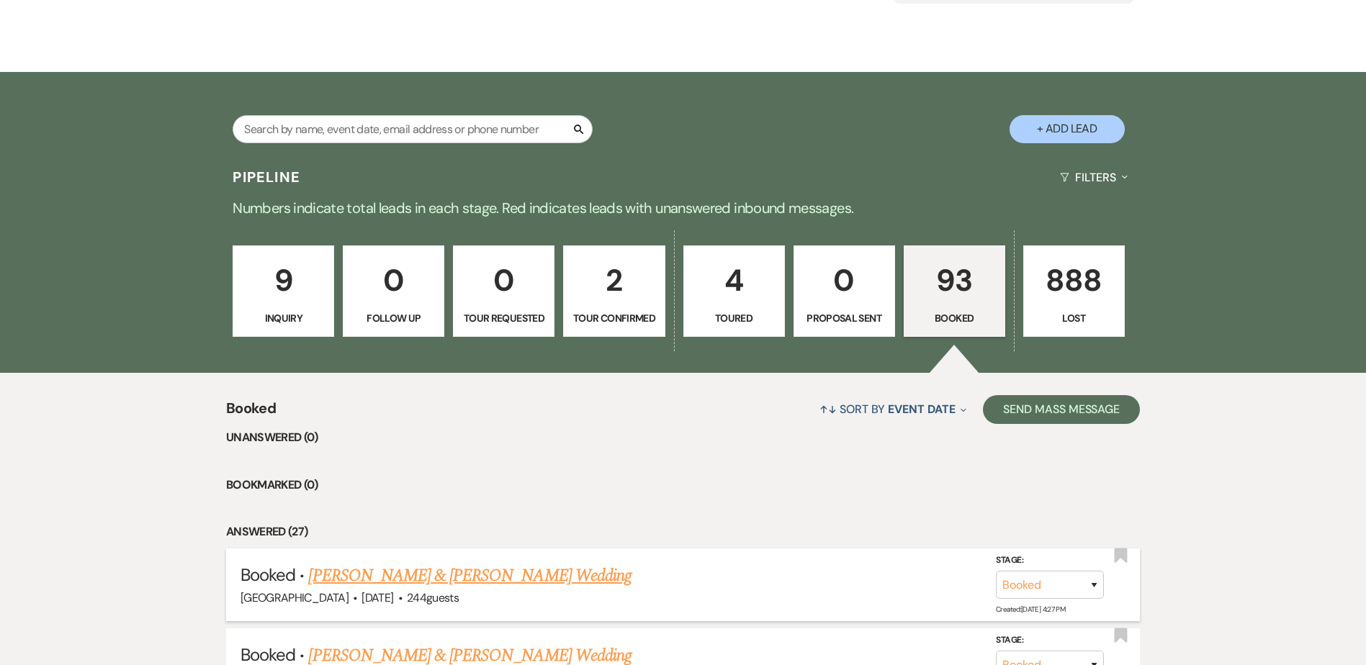
click at [477, 575] on link "[PERSON_NAME] & [PERSON_NAME] Wedding" at bounding box center [469, 576] width 323 height 26
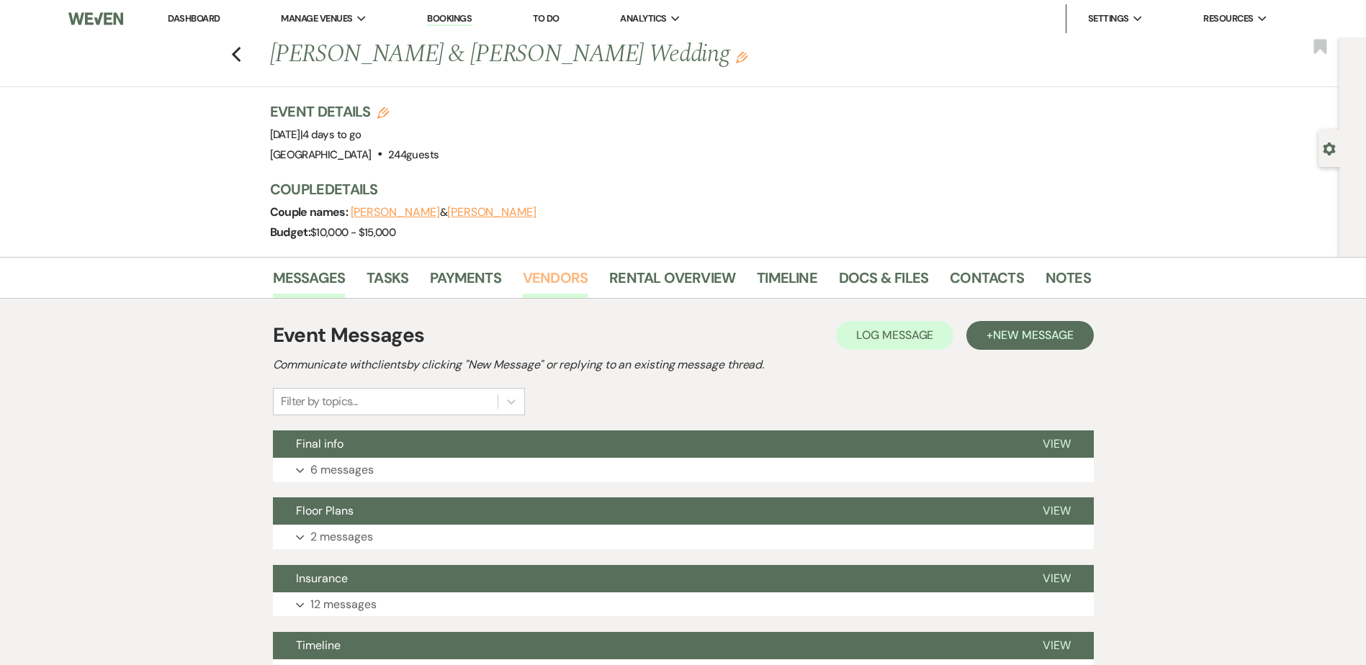
click at [564, 281] on link "Vendors" at bounding box center [555, 282] width 65 height 32
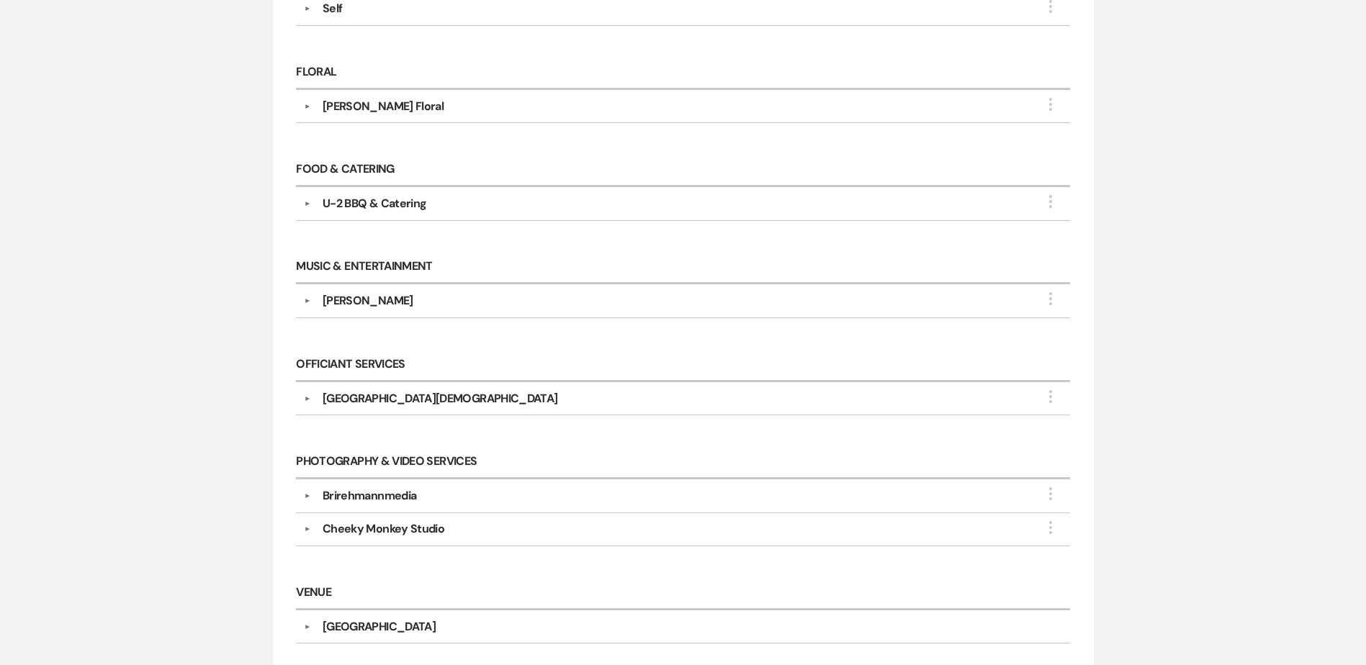
click at [458, 308] on div "[PERSON_NAME]" at bounding box center [686, 300] width 751 height 17
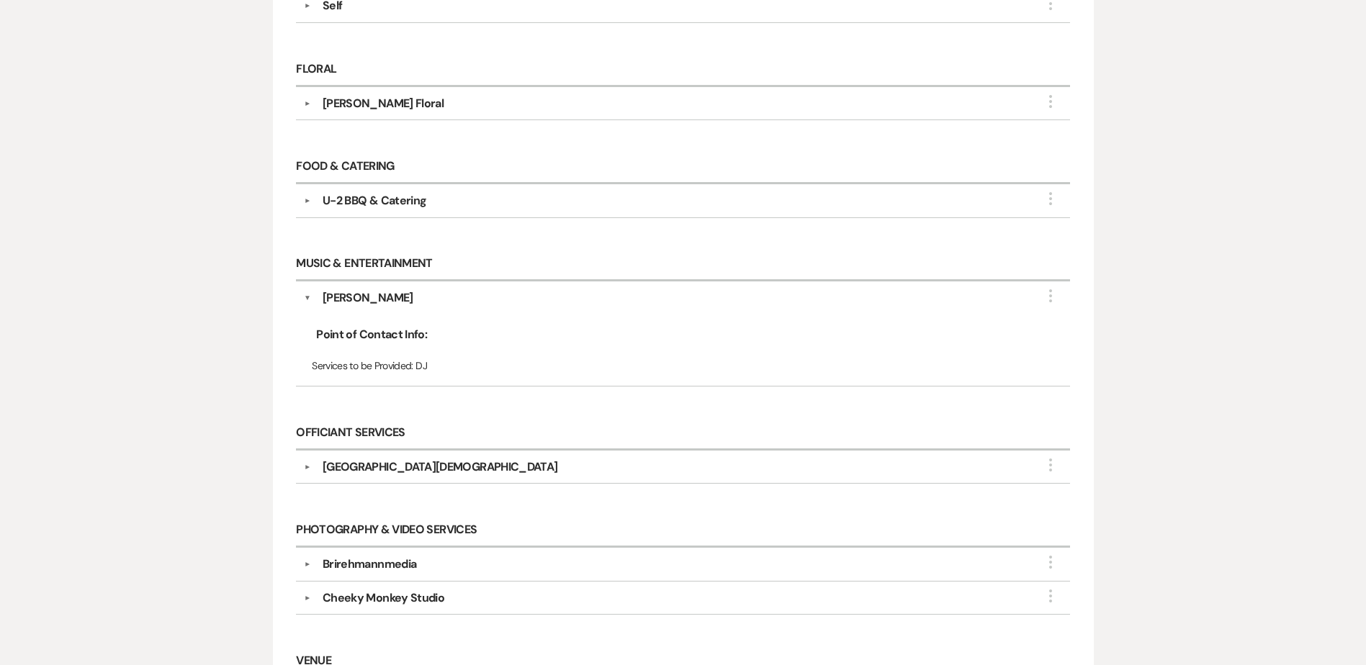
scroll to position [647, 0]
click at [458, 308] on div "Point of Contact Info: Services to be Provided: DJ" at bounding box center [683, 341] width 758 height 71
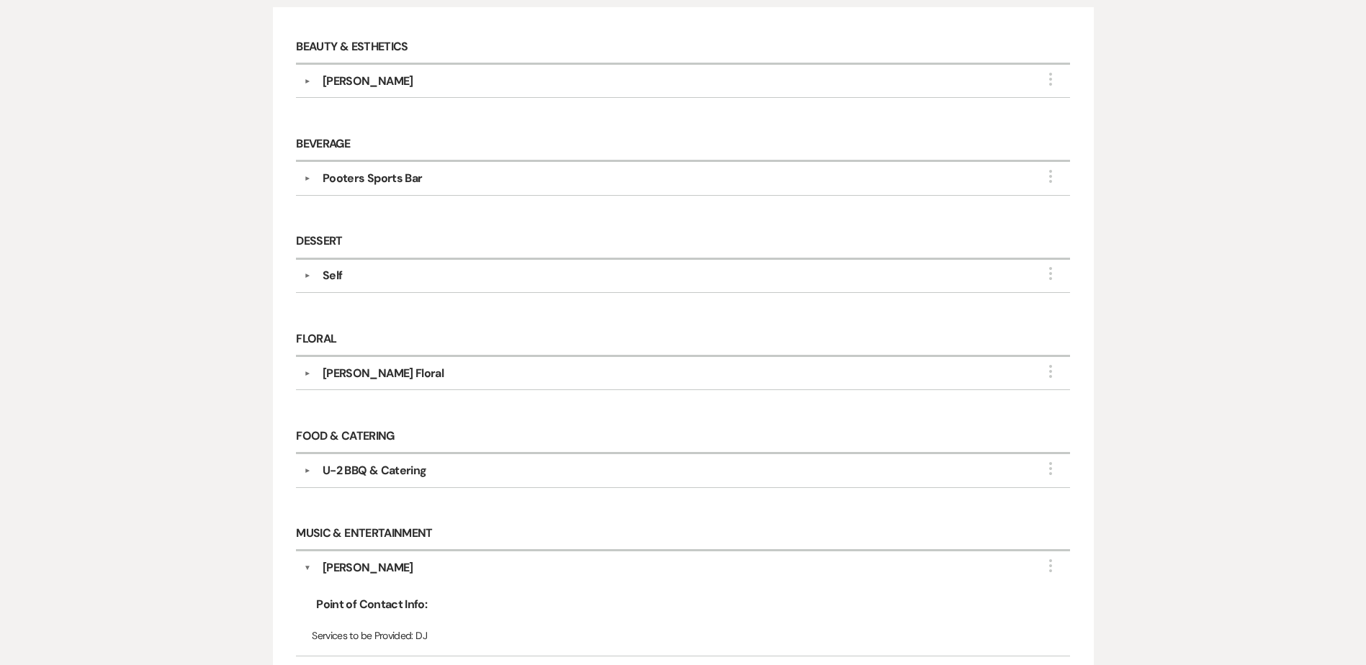
scroll to position [0, 0]
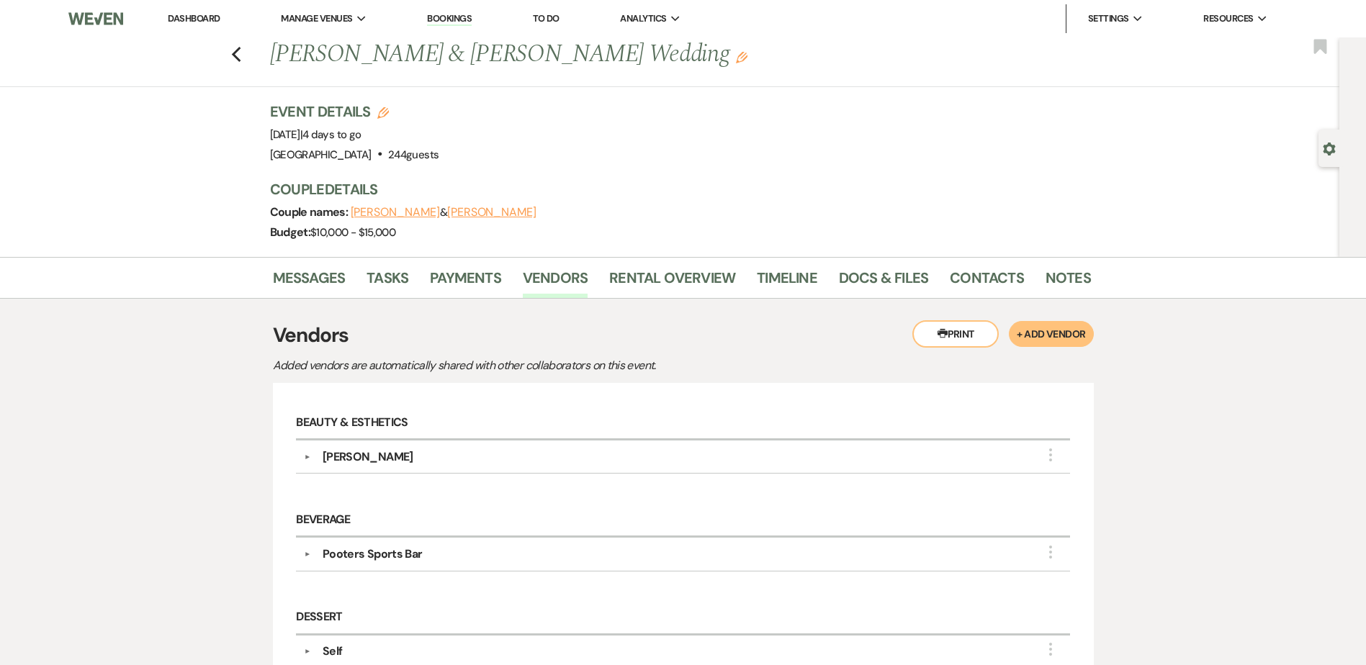
click at [191, 14] on link "Dashboard" at bounding box center [194, 18] width 52 height 12
